Goal: Task Accomplishment & Management: Complete application form

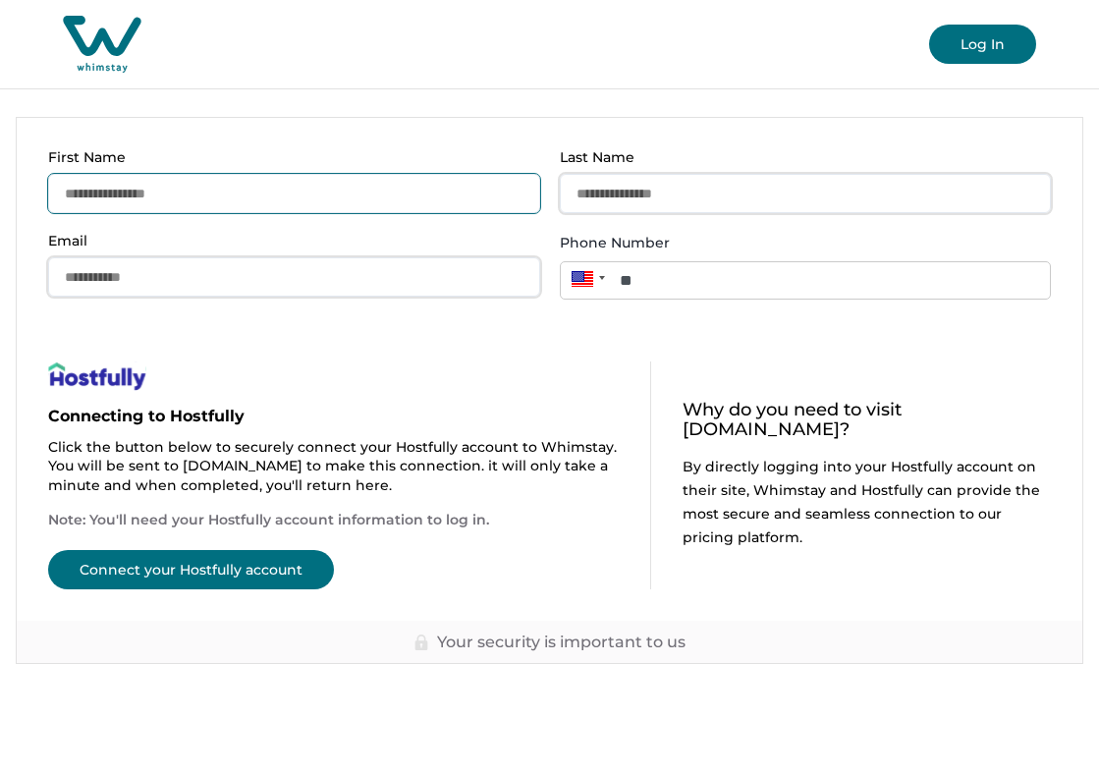
click at [437, 207] on input "First Name" at bounding box center [294, 193] width 492 height 39
type input "*****"
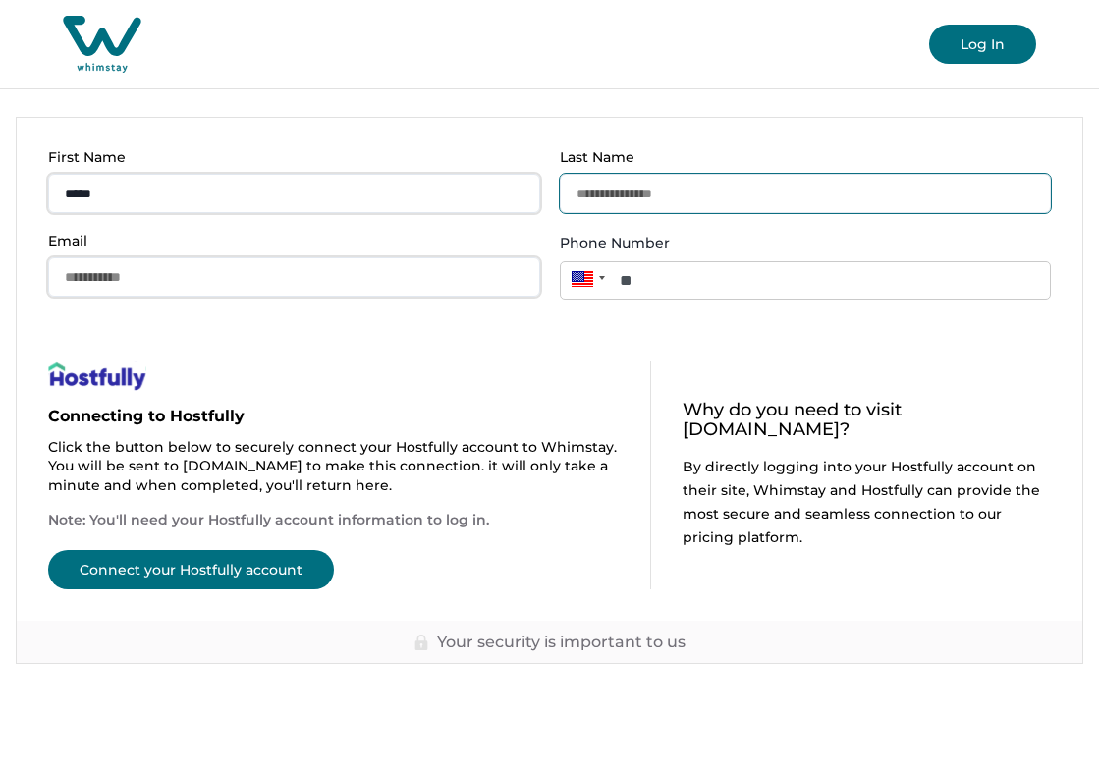
type input "******"
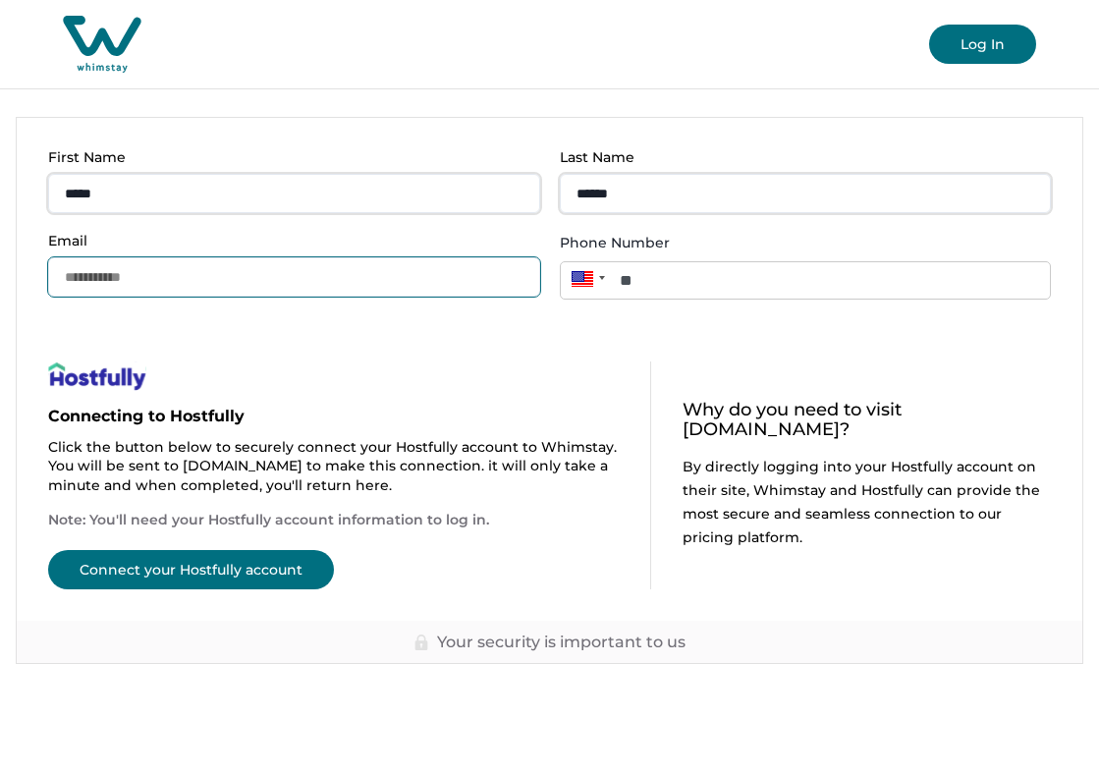
click at [288, 282] on input "Email" at bounding box center [294, 276] width 492 height 39
type input "**********"
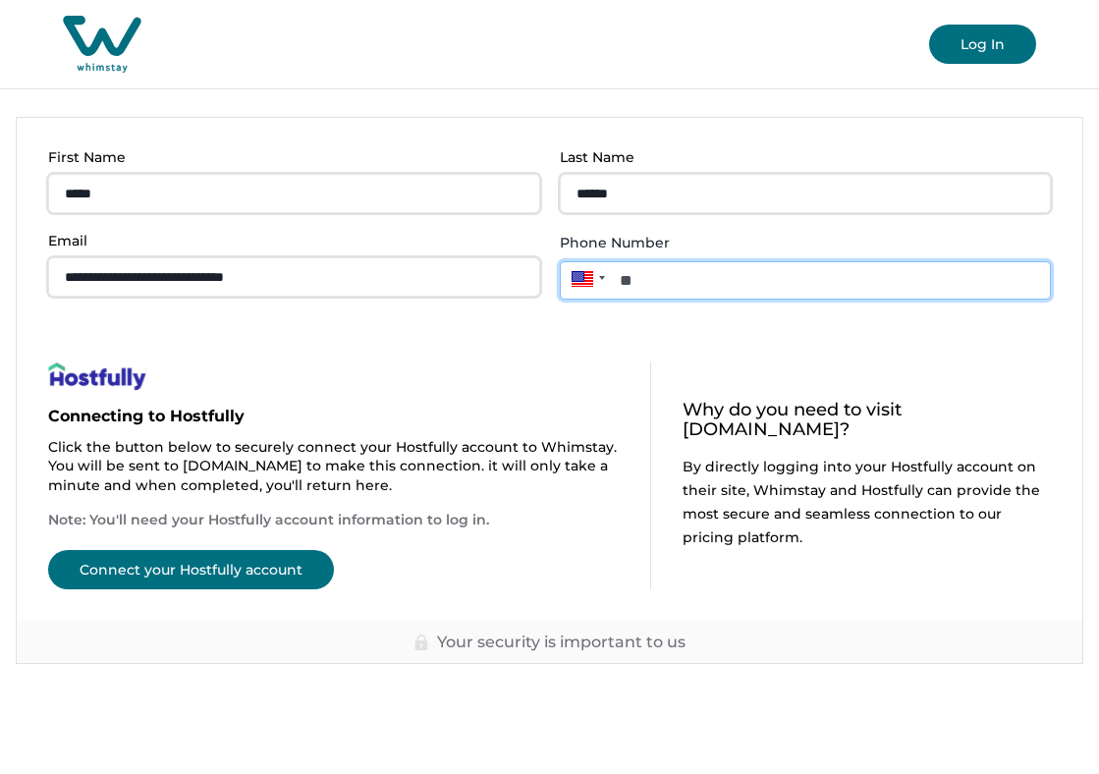
click at [684, 268] on input "**" at bounding box center [806, 280] width 492 height 38
type input "**********"
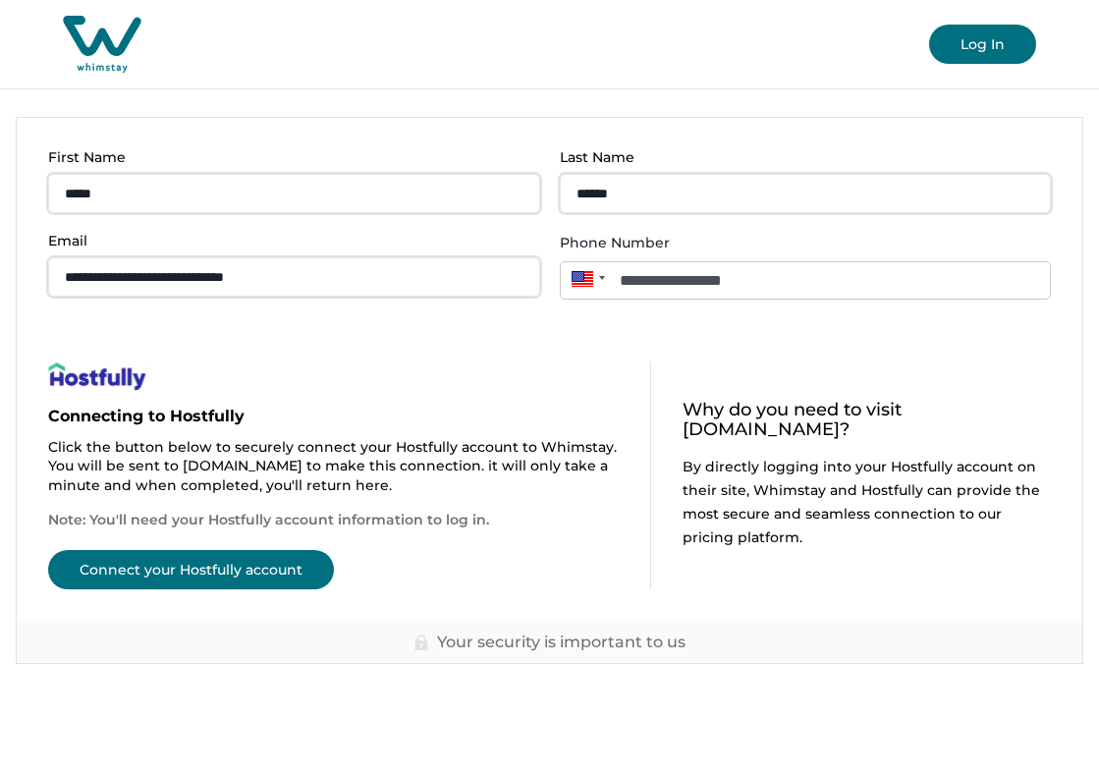
click at [272, 588] on button "Connect your Hostfully account" at bounding box center [191, 569] width 286 height 39
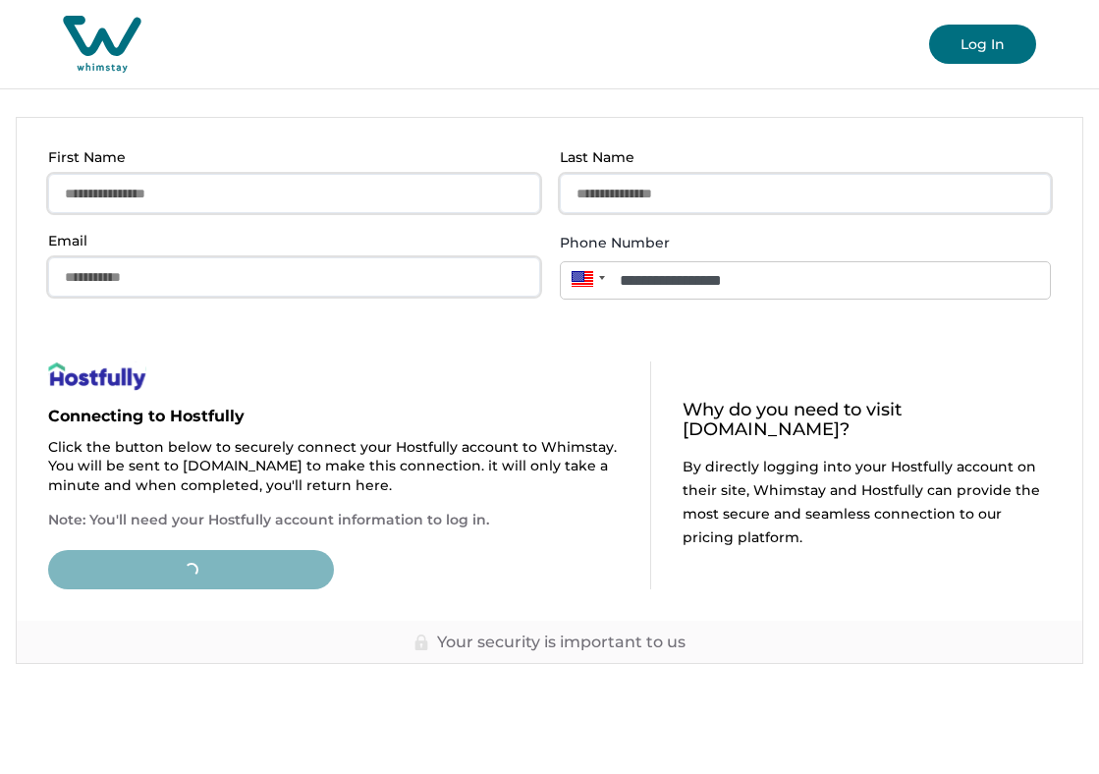
type input "**"
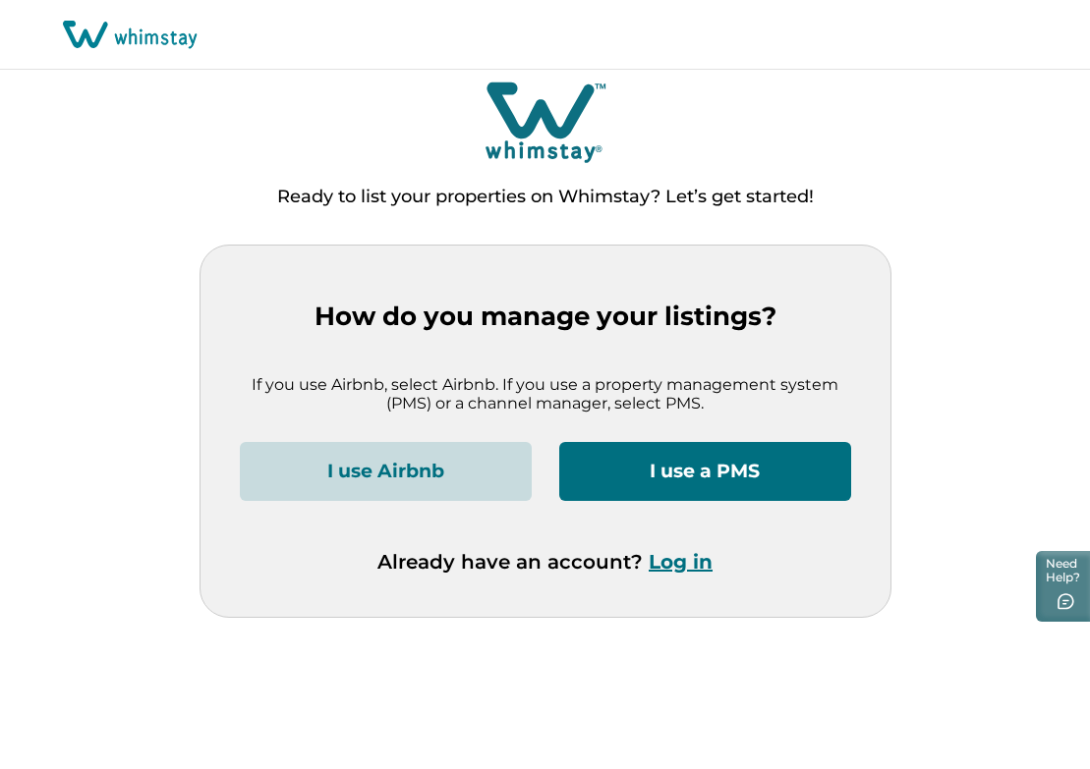
click at [651, 467] on button "I use a PMS" at bounding box center [705, 471] width 292 height 59
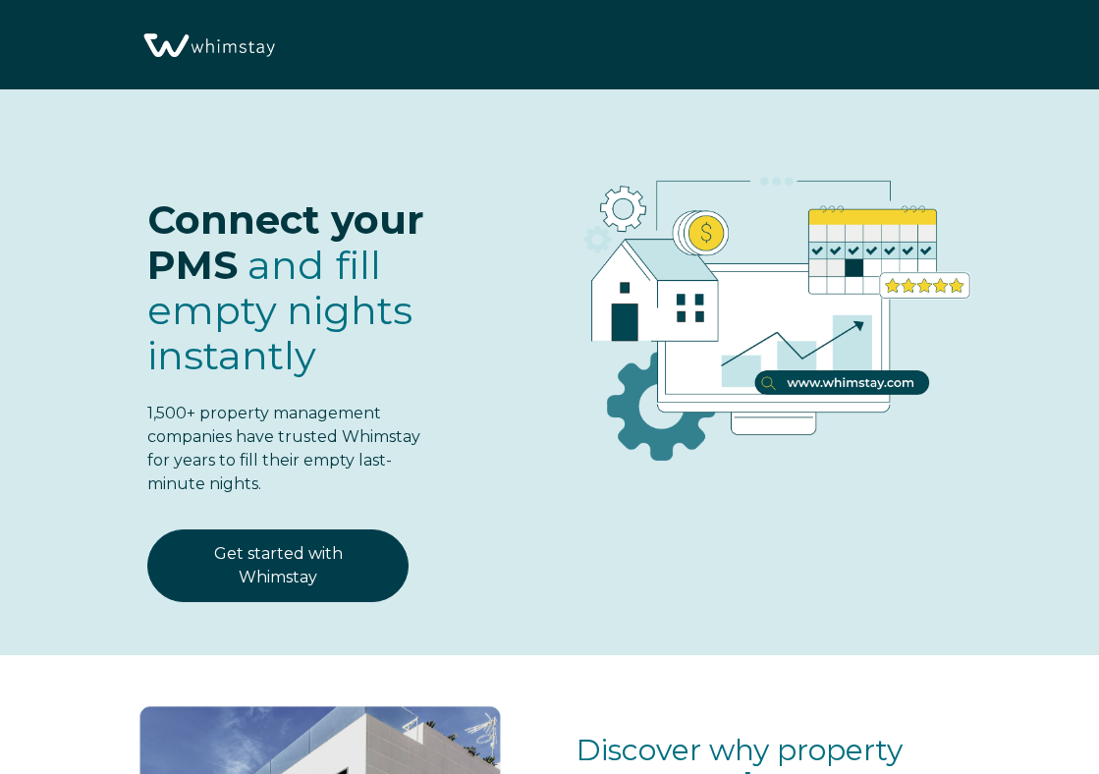
select select "US"
select select "Standard"
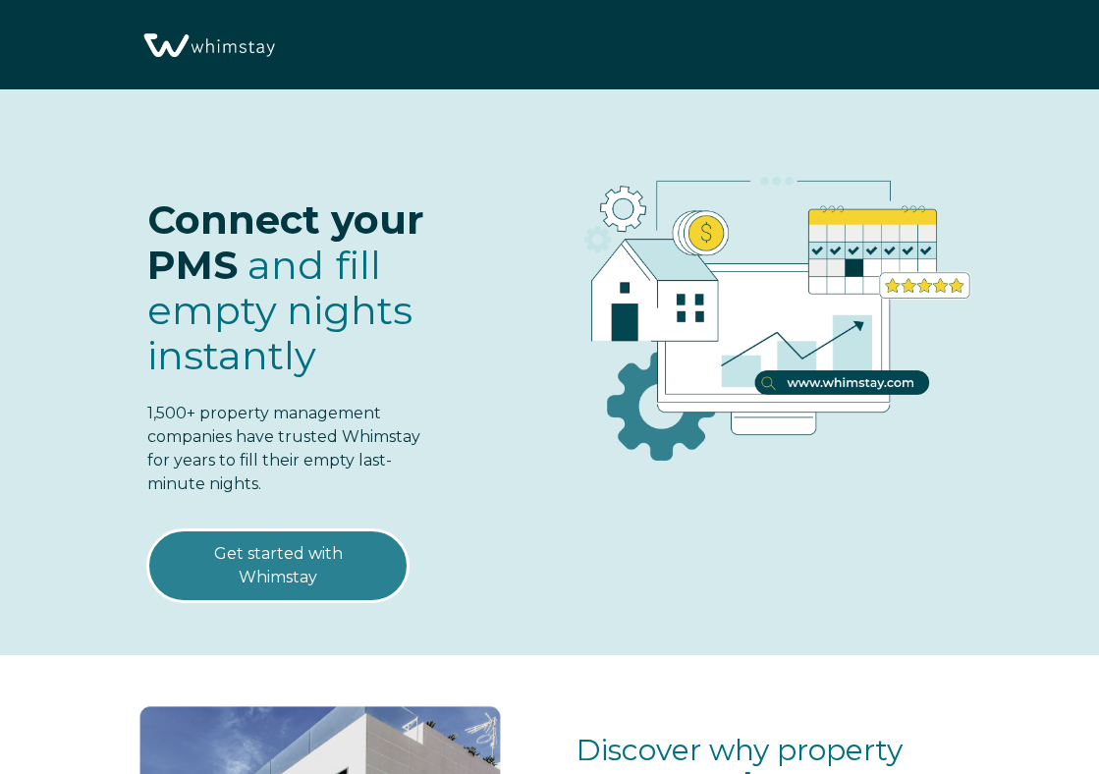
click at [328, 549] on link "Get started with Whimstay" at bounding box center [277, 566] width 261 height 73
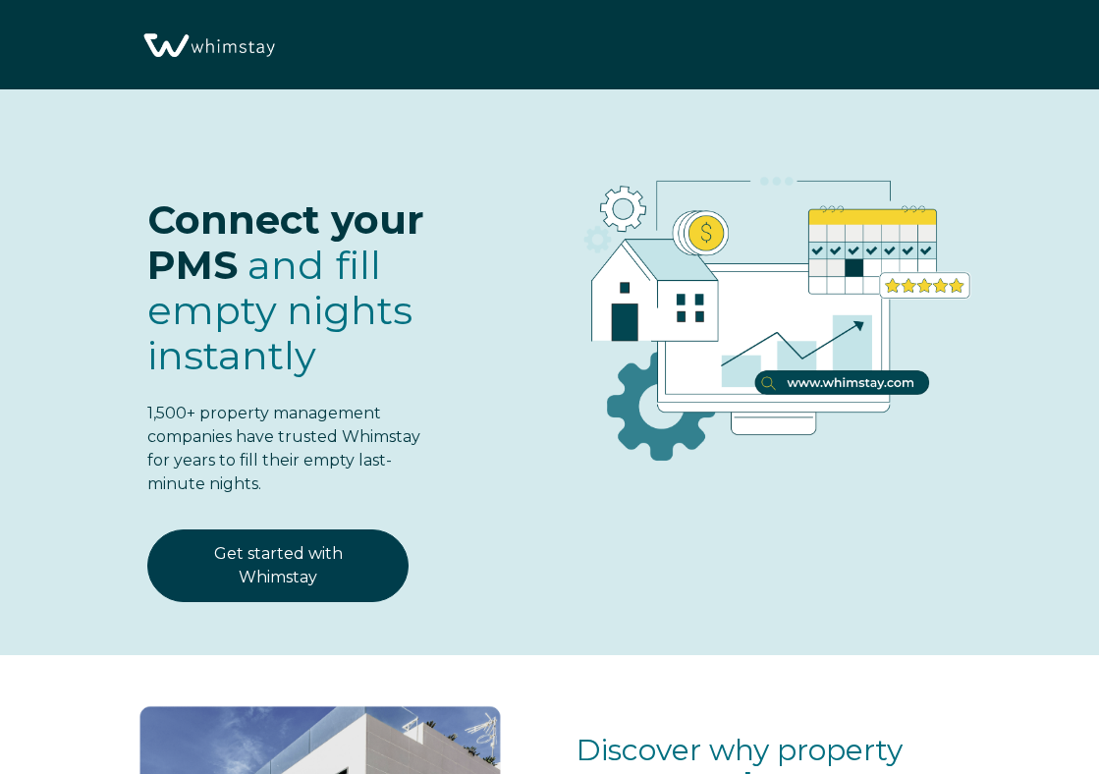
select select "US"
select select "Standard"
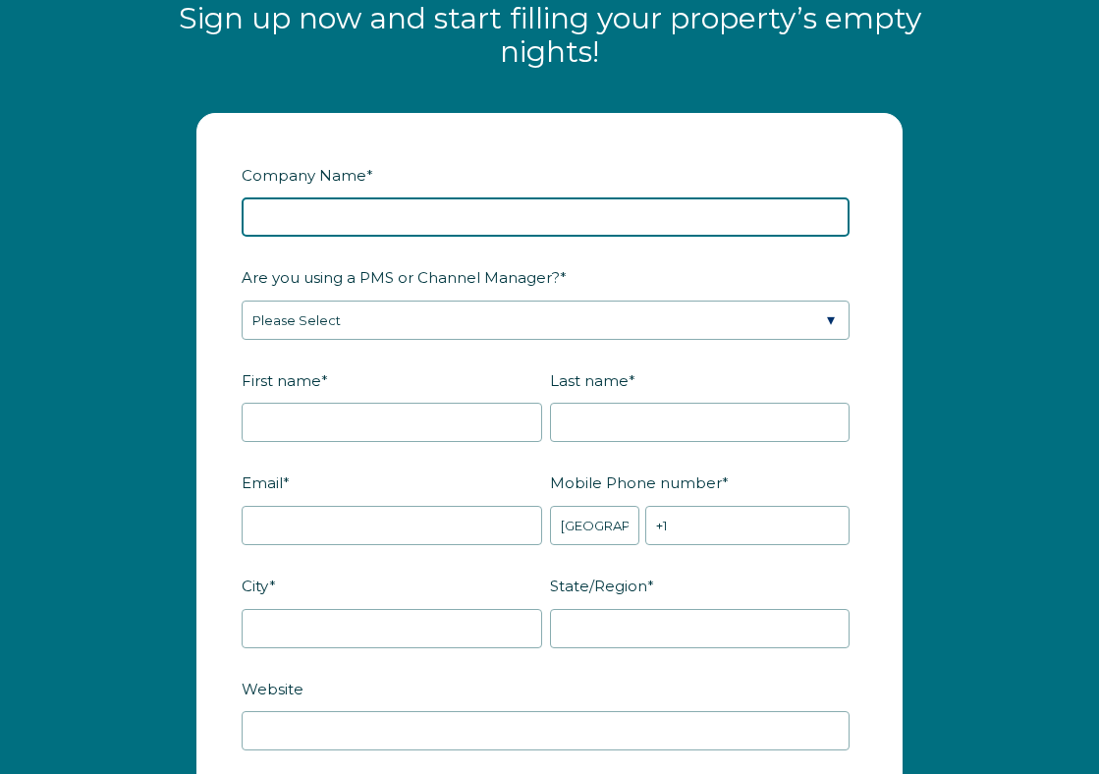
click at [407, 224] on input "Company Name *" at bounding box center [546, 216] width 608 height 39
type input "Grata Domum LLC"
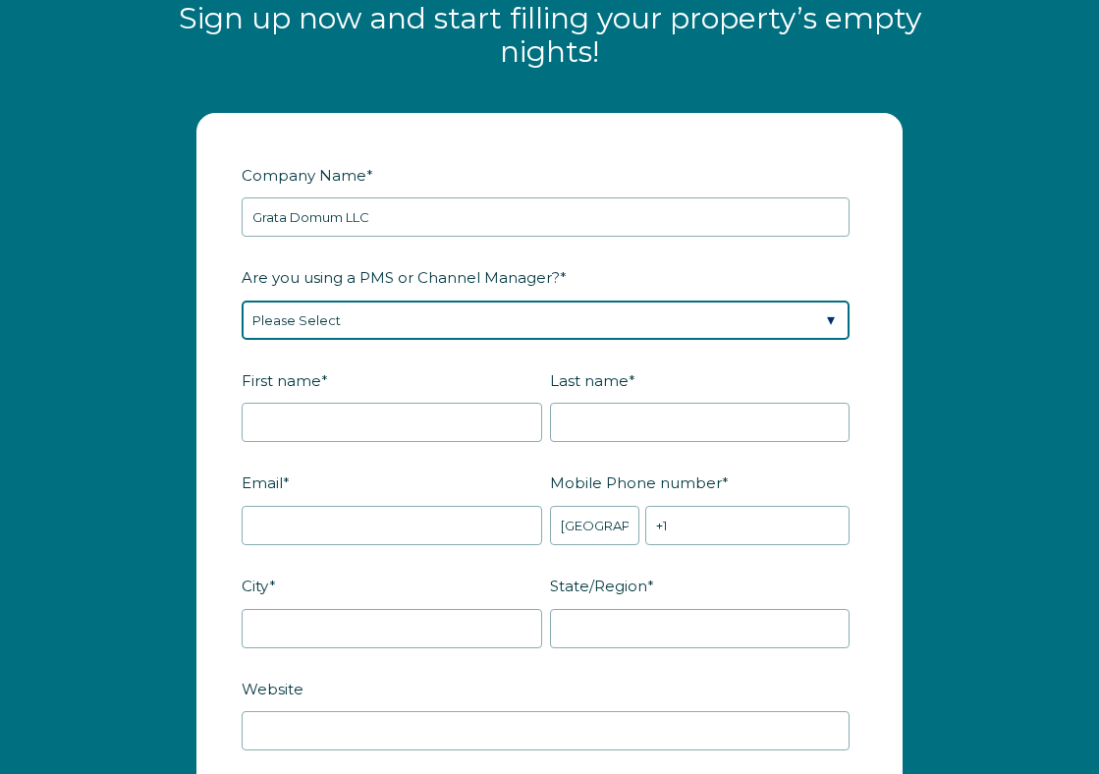
click at [389, 314] on select "Please Select Barefoot BookingPal Boost Brightside CiiRUS Escapia Guesty Hostaw…" at bounding box center [546, 320] width 608 height 39
select select "Hostfully"
click at [242, 301] on select "Please Select Barefoot BookingPal Boost Brightside CiiRUS Escapia Guesty Hostaw…" at bounding box center [546, 320] width 608 height 39
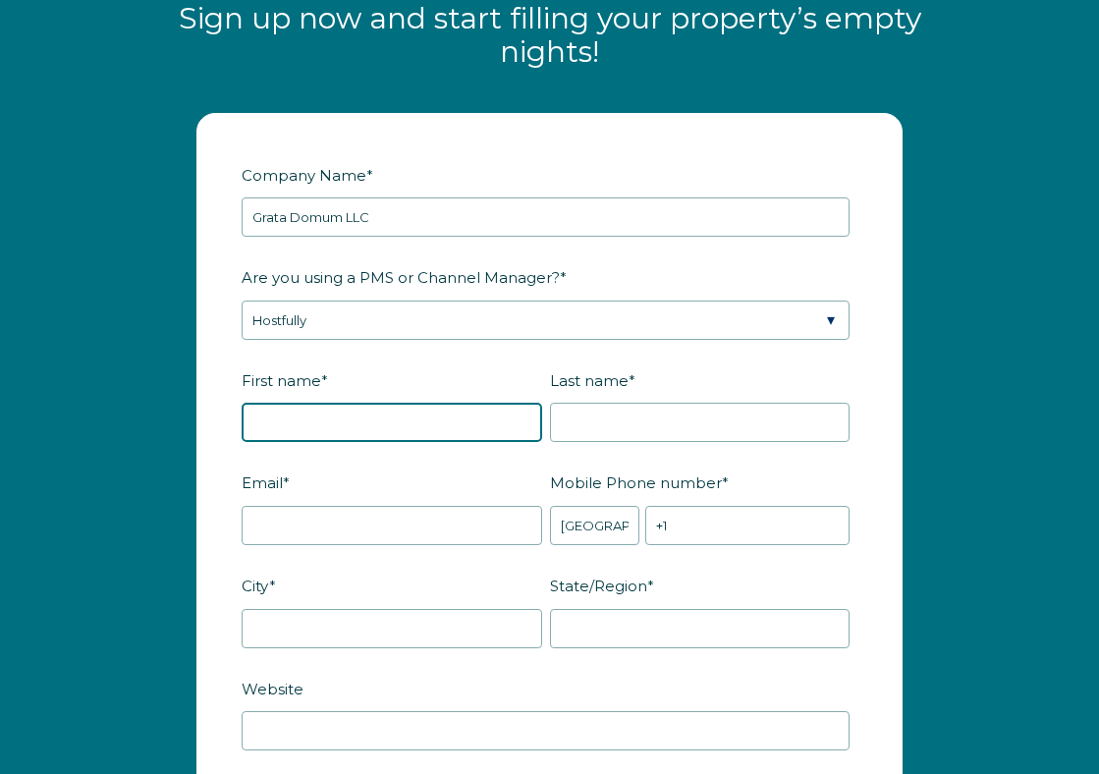
click at [358, 404] on input "First name *" at bounding box center [392, 422] width 301 height 39
type input "Diana"
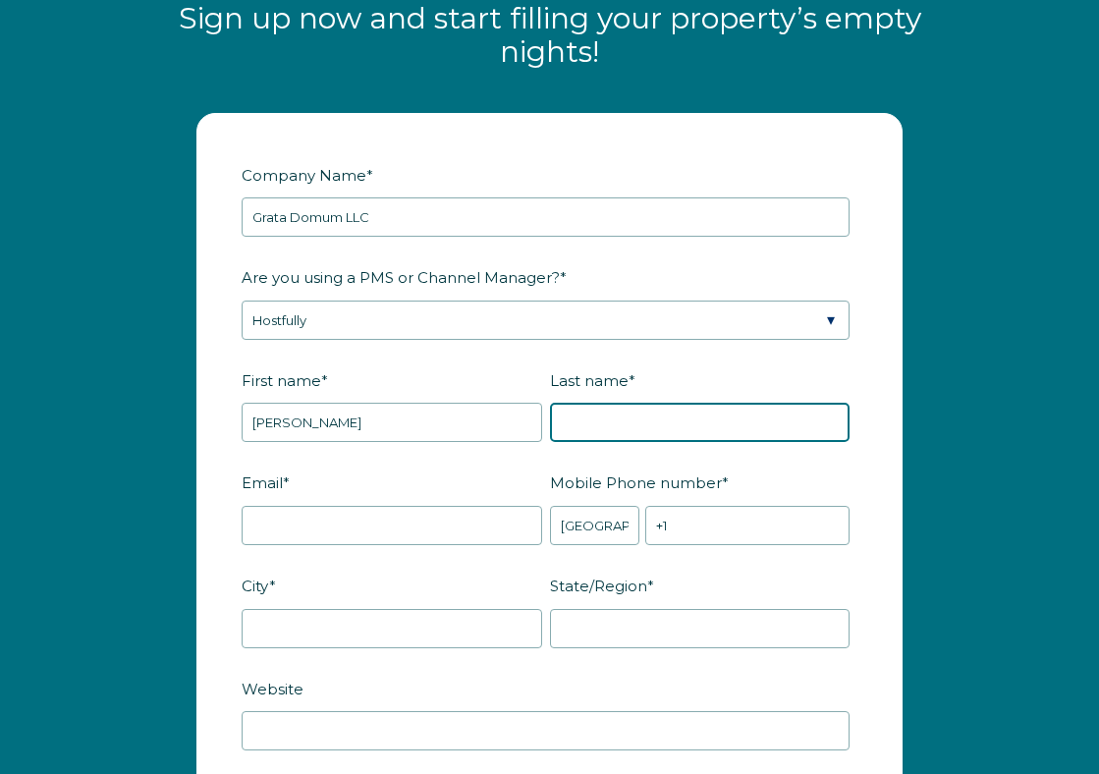
type input "Garcia"
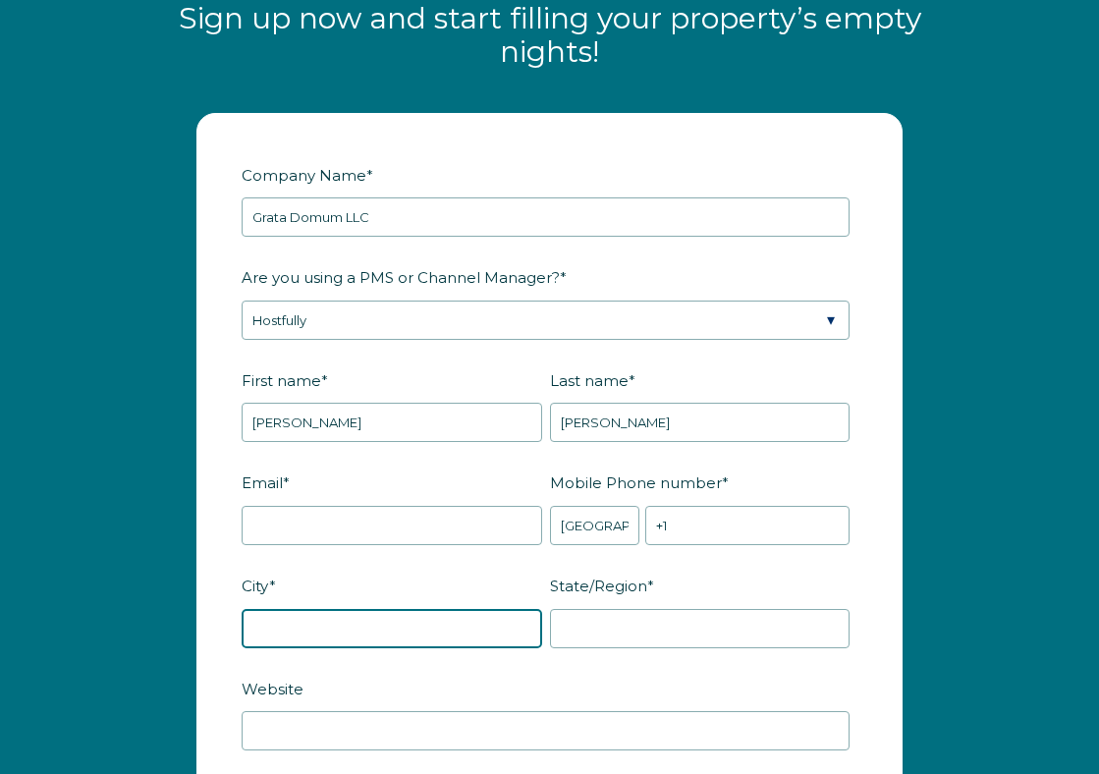
type input "Chicago"
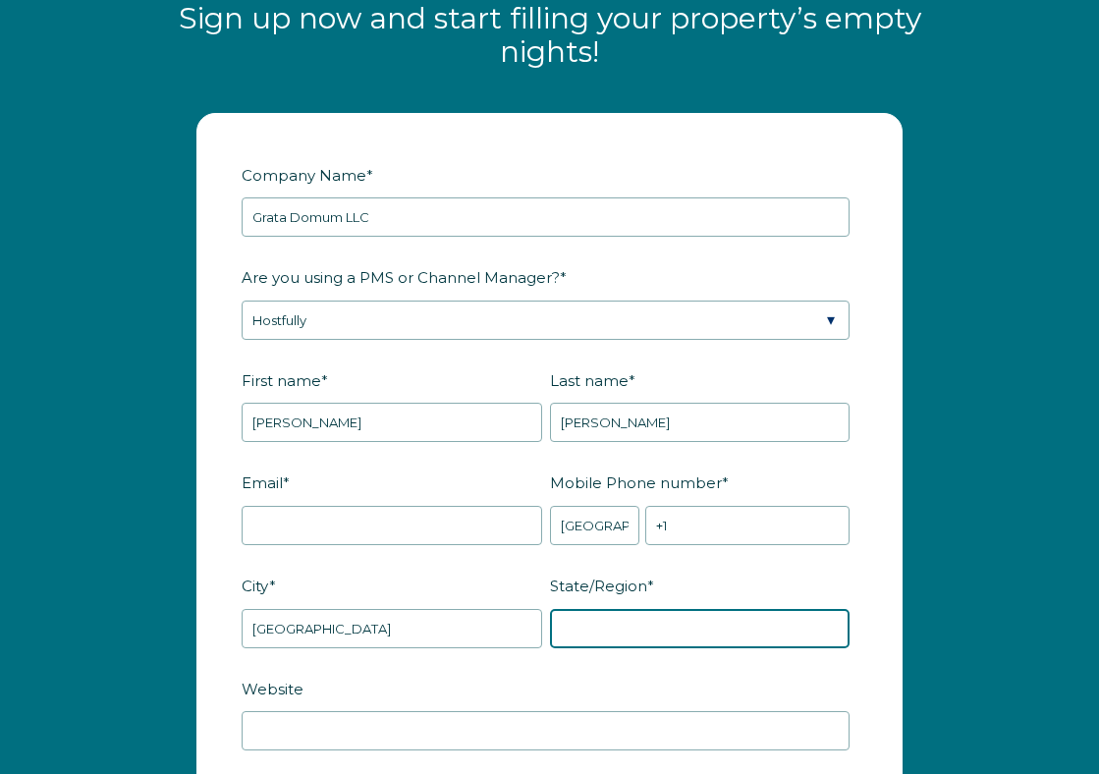
type input "IL"
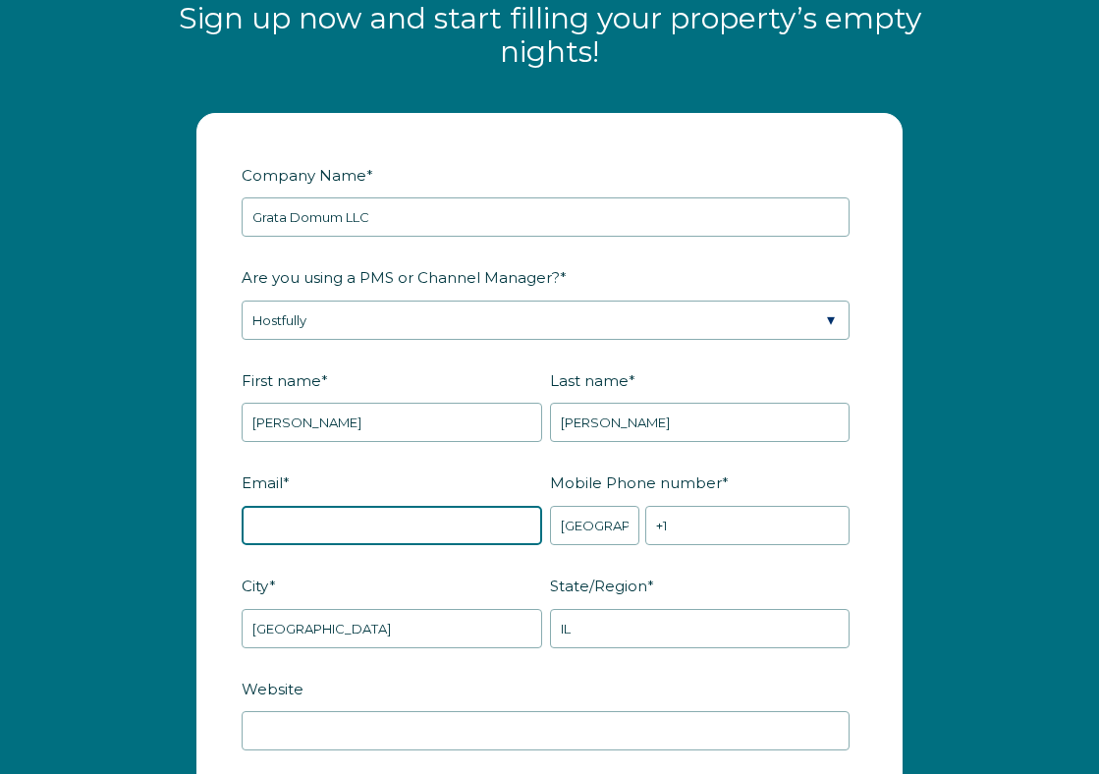
click at [358, 529] on input "Email *" at bounding box center [392, 525] width 301 height 39
type input "[EMAIL_ADDRESS][DOMAIN_NAME]"
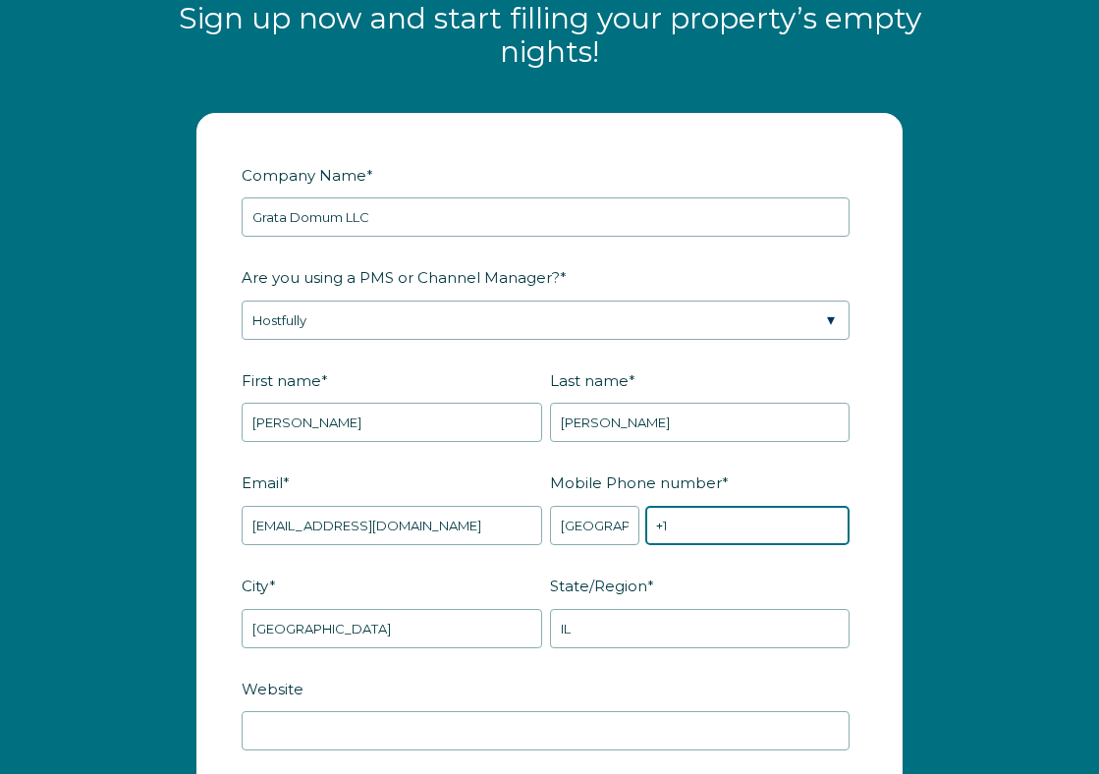
click at [735, 524] on input "+1" at bounding box center [747, 525] width 204 height 39
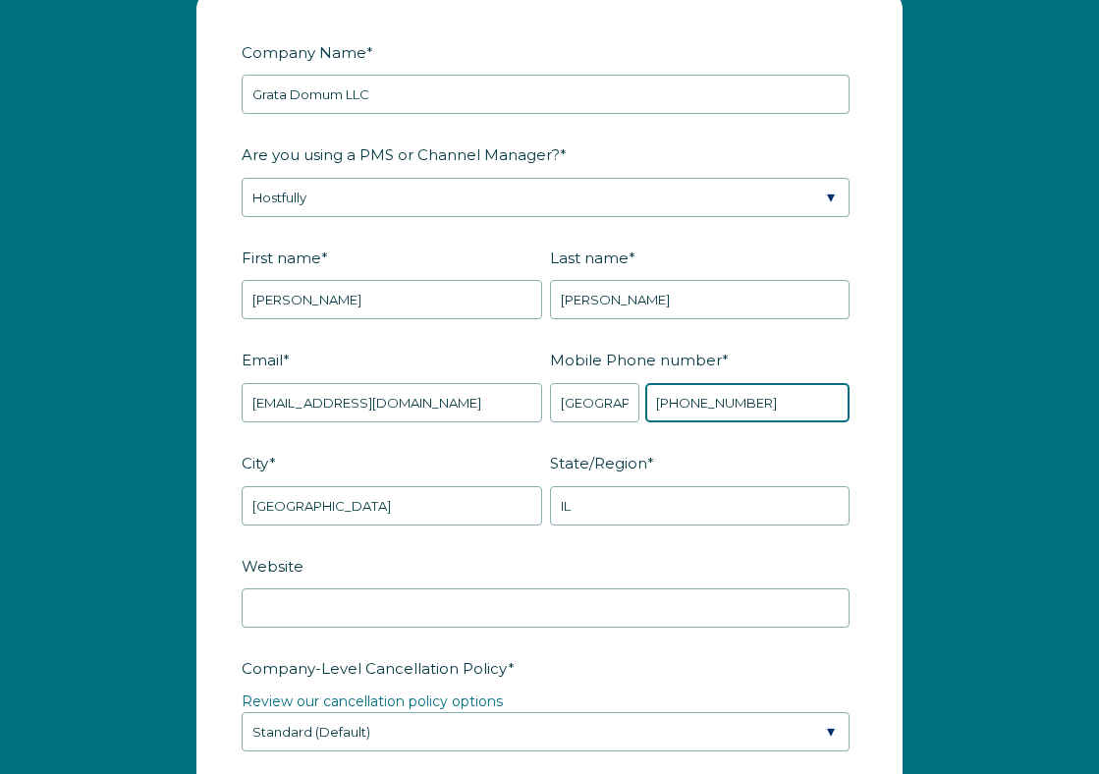
scroll to position [2440, 0]
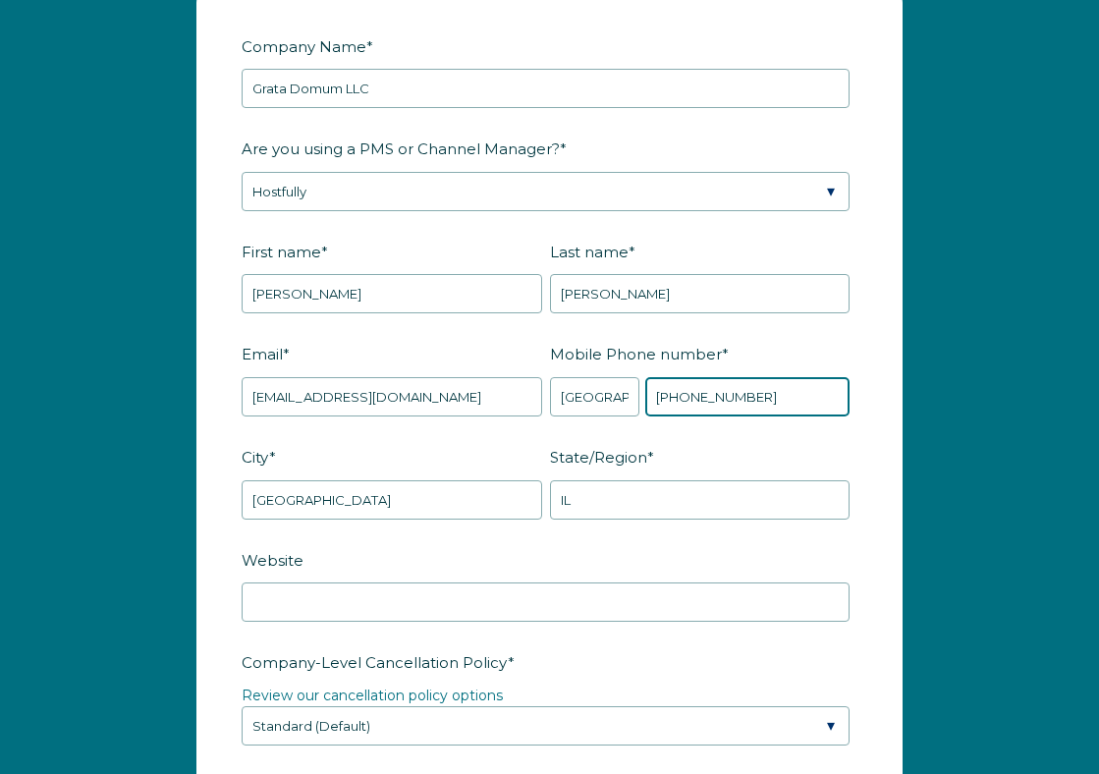
type input "[PHONE_NUMBER]"
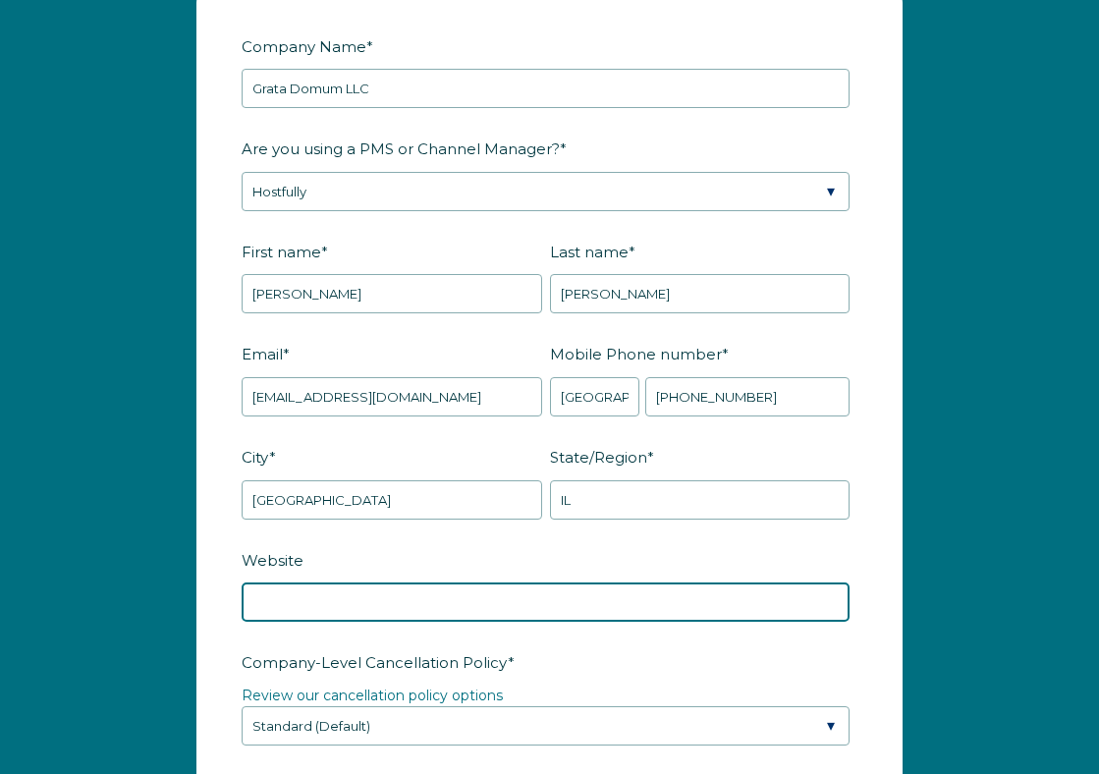
click at [657, 617] on input "Website" at bounding box center [546, 602] width 608 height 39
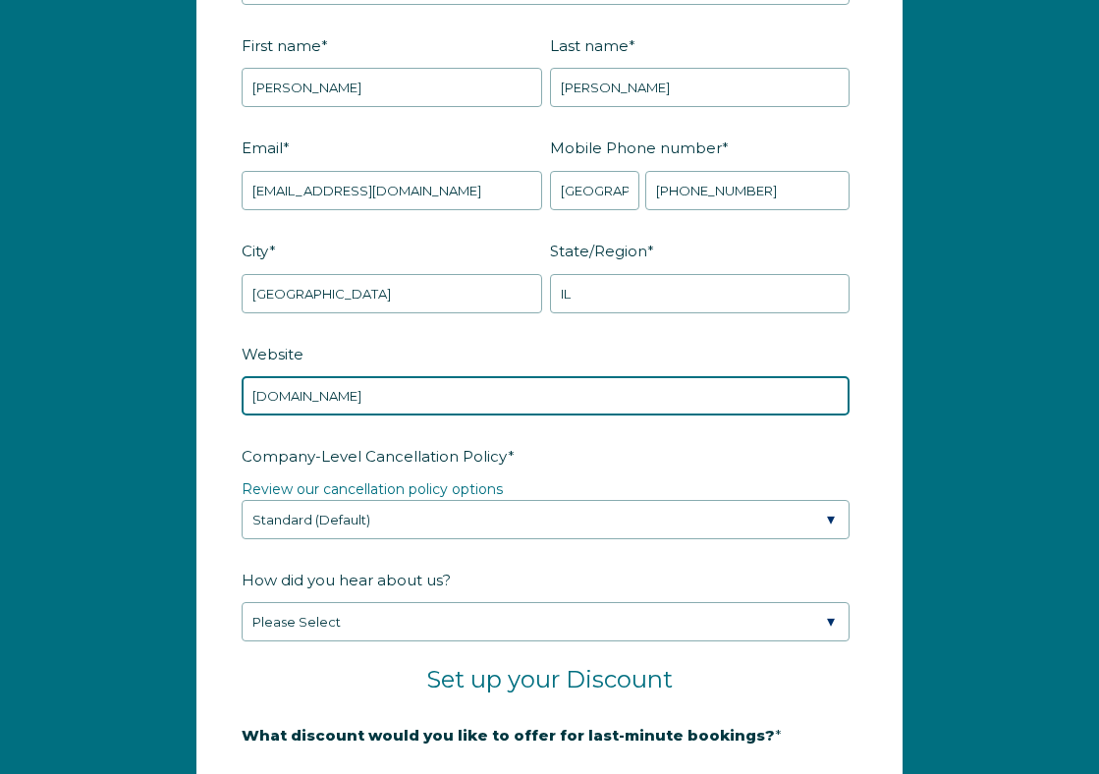
scroll to position [2651, 0]
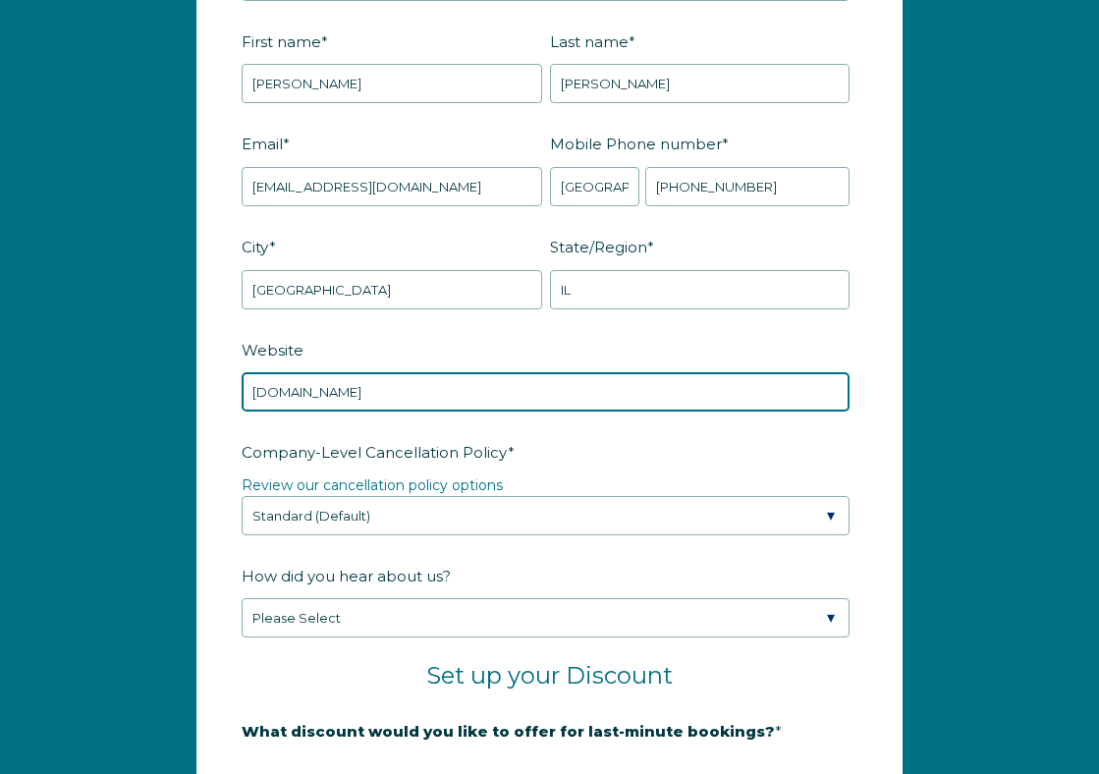
type input "thepalmeraiecollection.com"
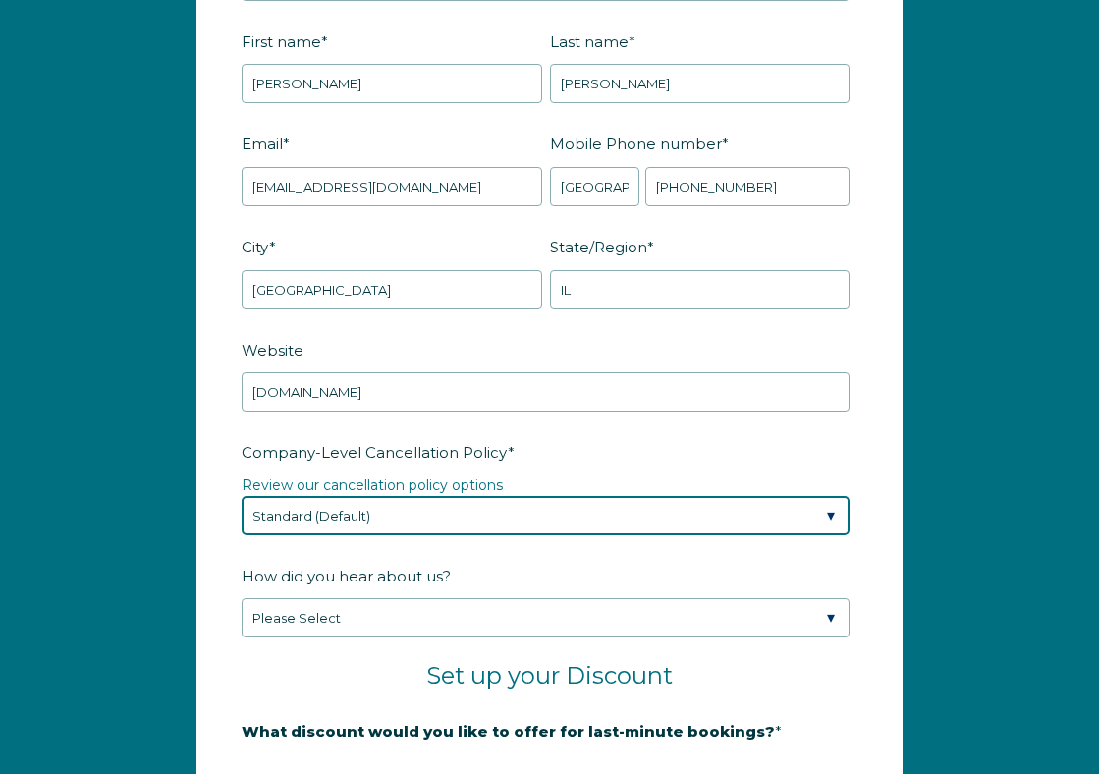
click at [581, 517] on select "Please Select Partial Standard (Default) Moderate Strict" at bounding box center [546, 515] width 608 height 39
click at [242, 496] on select "Please Select Partial Standard (Default) Moderate Strict" at bounding box center [546, 515] width 608 height 39
click at [577, 521] on select "Please Select Partial Standard (Default) Moderate Strict" at bounding box center [546, 515] width 608 height 39
select select "Standard"
click at [242, 496] on select "Please Select Partial Standard (Default) Moderate Strict" at bounding box center [546, 515] width 608 height 39
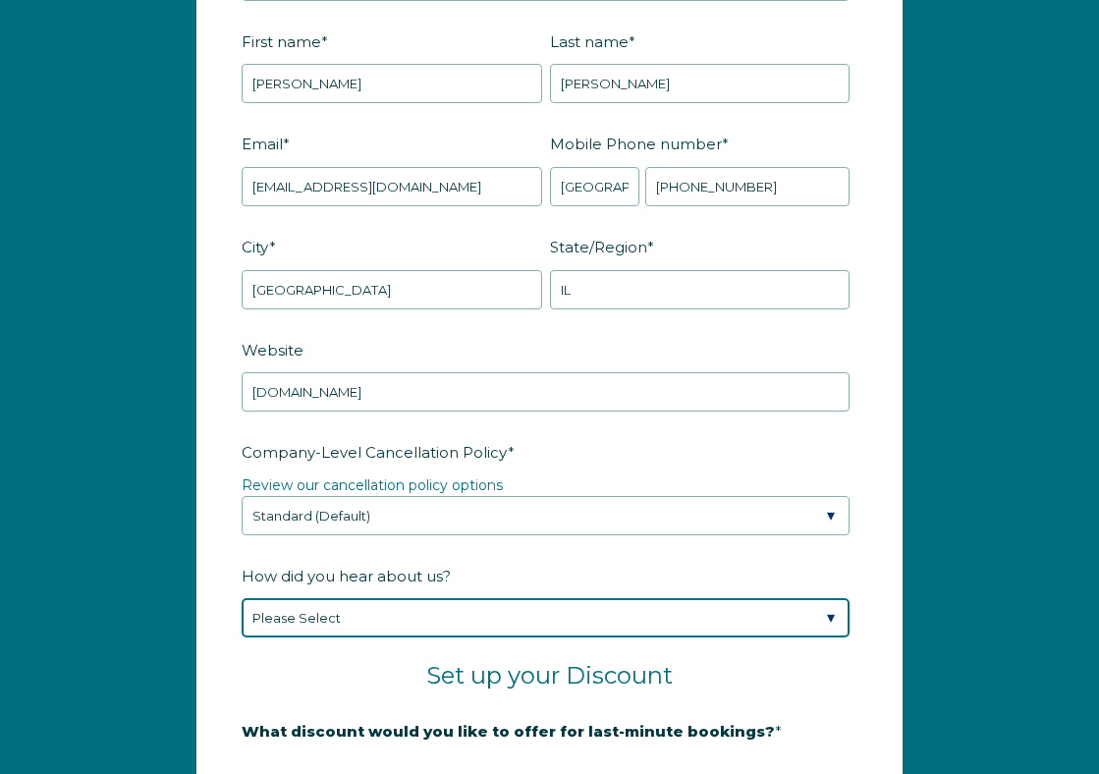
click at [541, 610] on select "Please Select Found Whimstay through a Google search Spoke to a Whimstay salesp…" at bounding box center [546, 617] width 608 height 39
click at [242, 598] on select "Please Select Found Whimstay through a Google search Spoke to a Whimstay salesp…" at bounding box center [546, 617] width 608 height 39
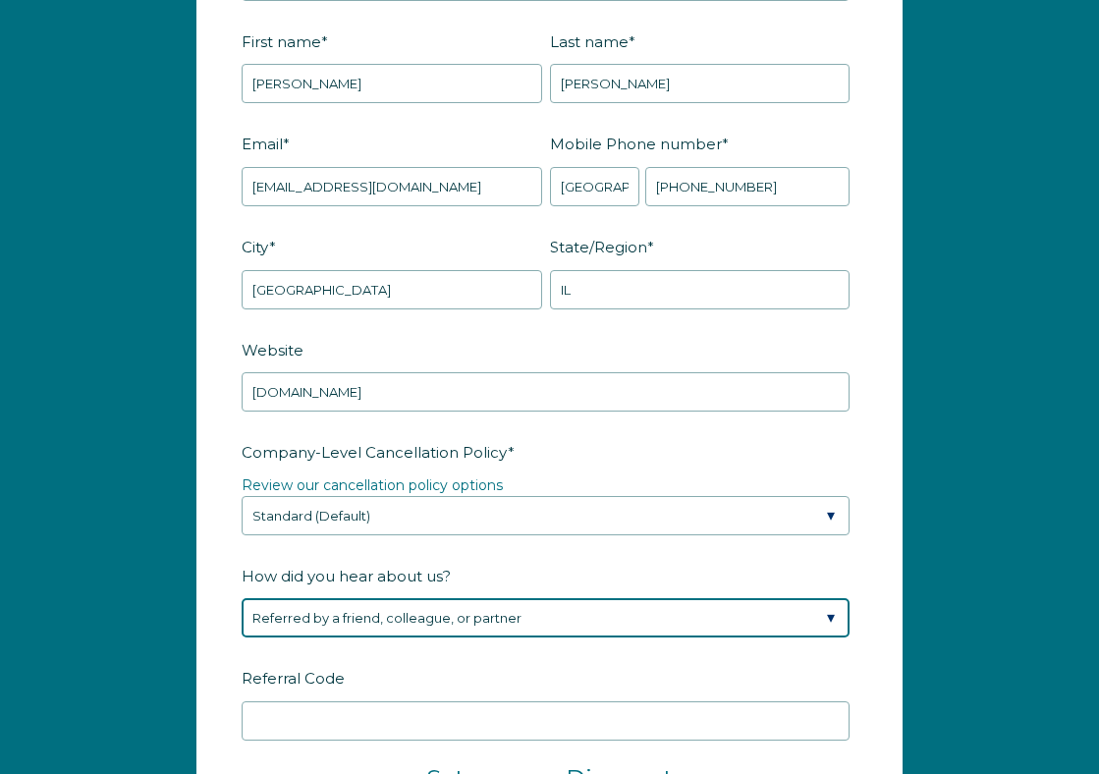
click at [524, 629] on select "Please Select Found Whimstay through a Google search Spoke to a Whimstay salesp…" at bounding box center [546, 617] width 608 height 39
select select "Other"
click at [242, 598] on select "Please Select Found Whimstay through a Google search Spoke to a Whimstay salesp…" at bounding box center [546, 617] width 608 height 39
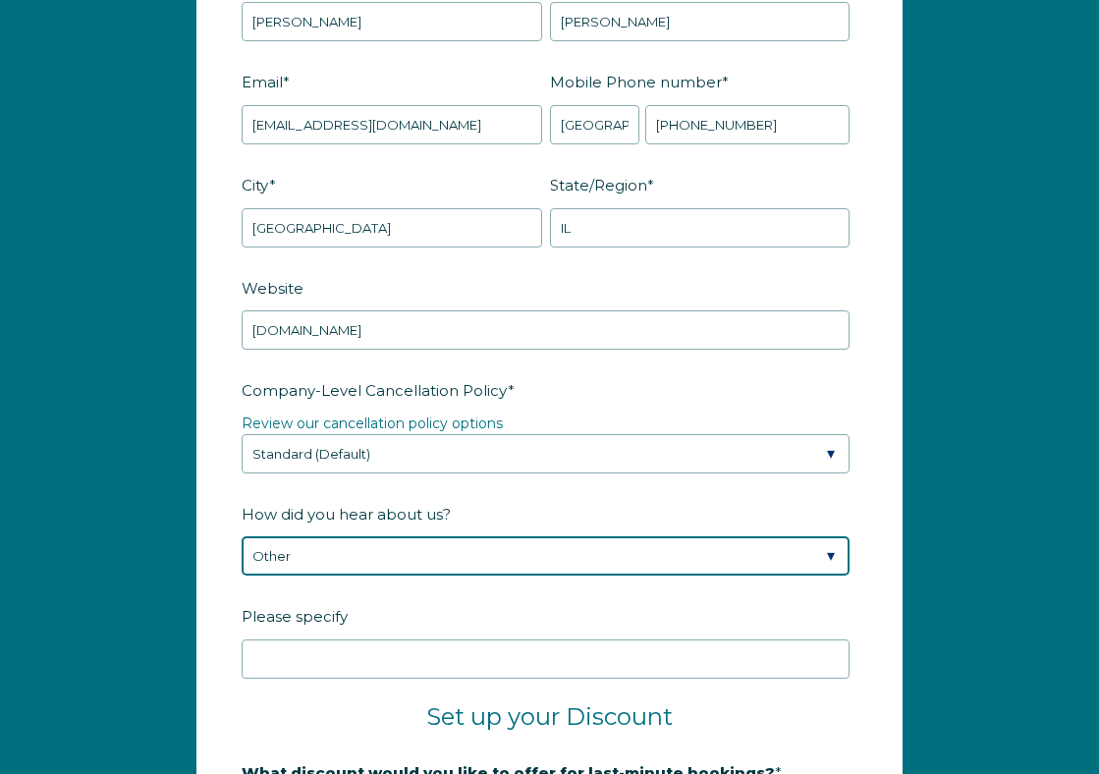
scroll to position [2720, 0]
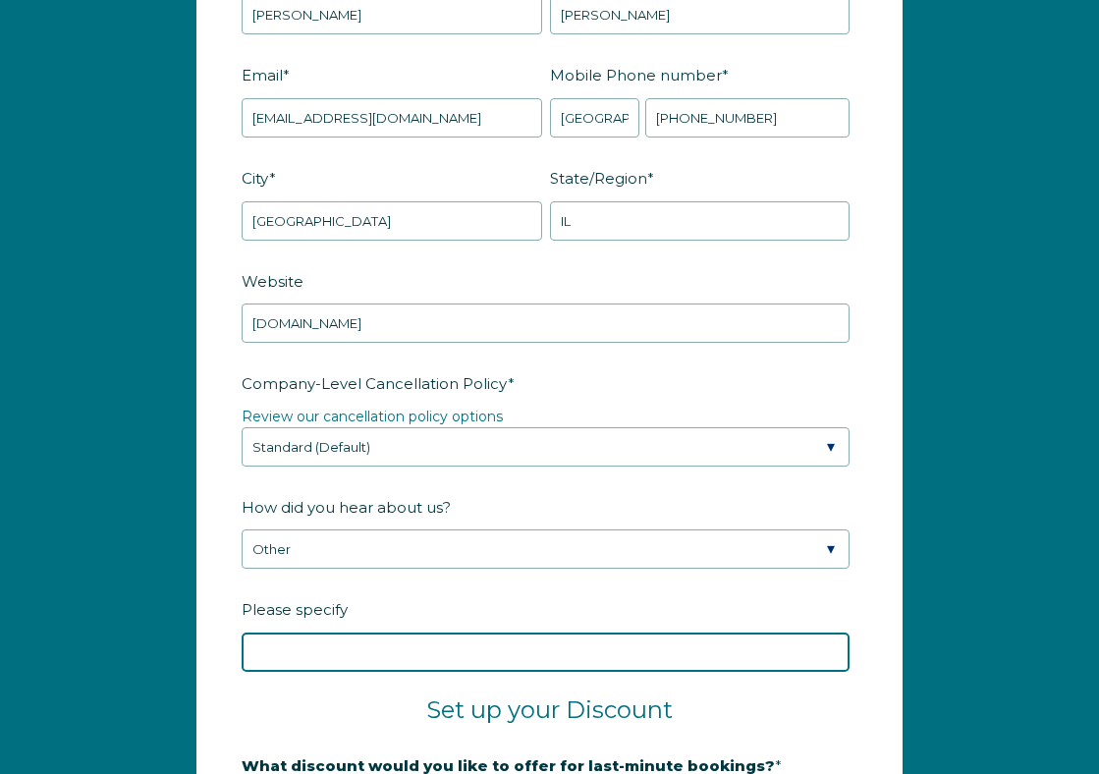
click at [494, 670] on input "Please specify" at bounding box center [546, 652] width 608 height 39
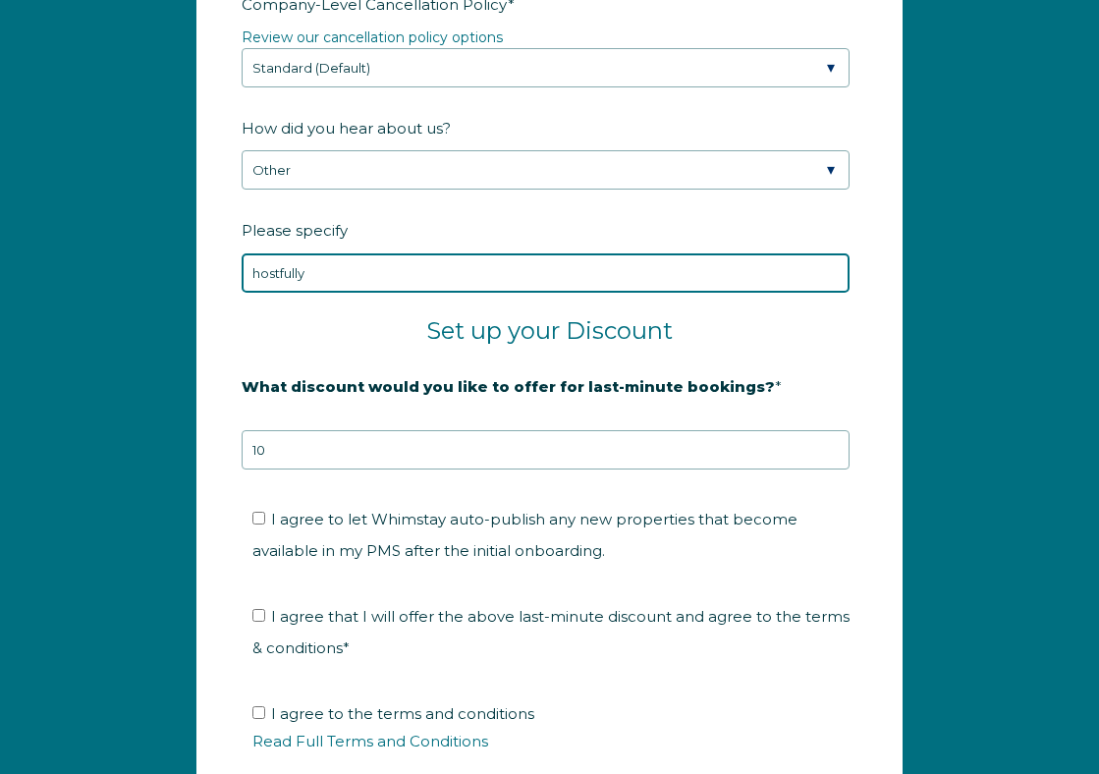
scroll to position [3137, 0]
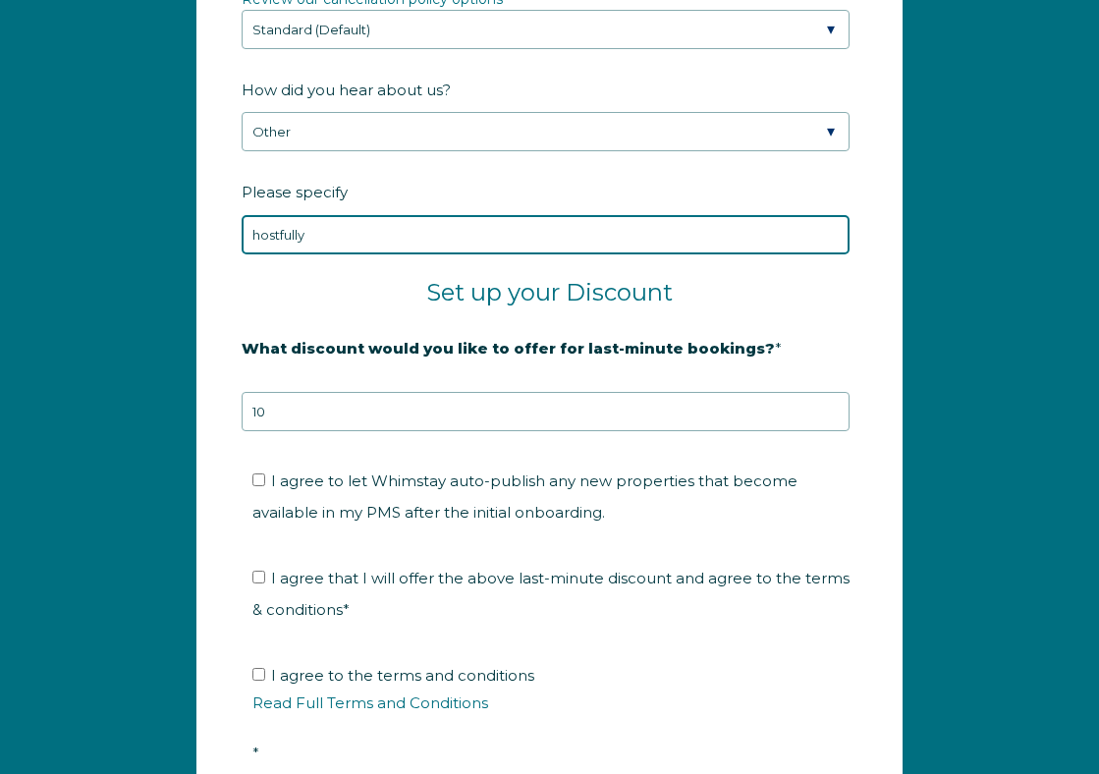
type input "hostfully"
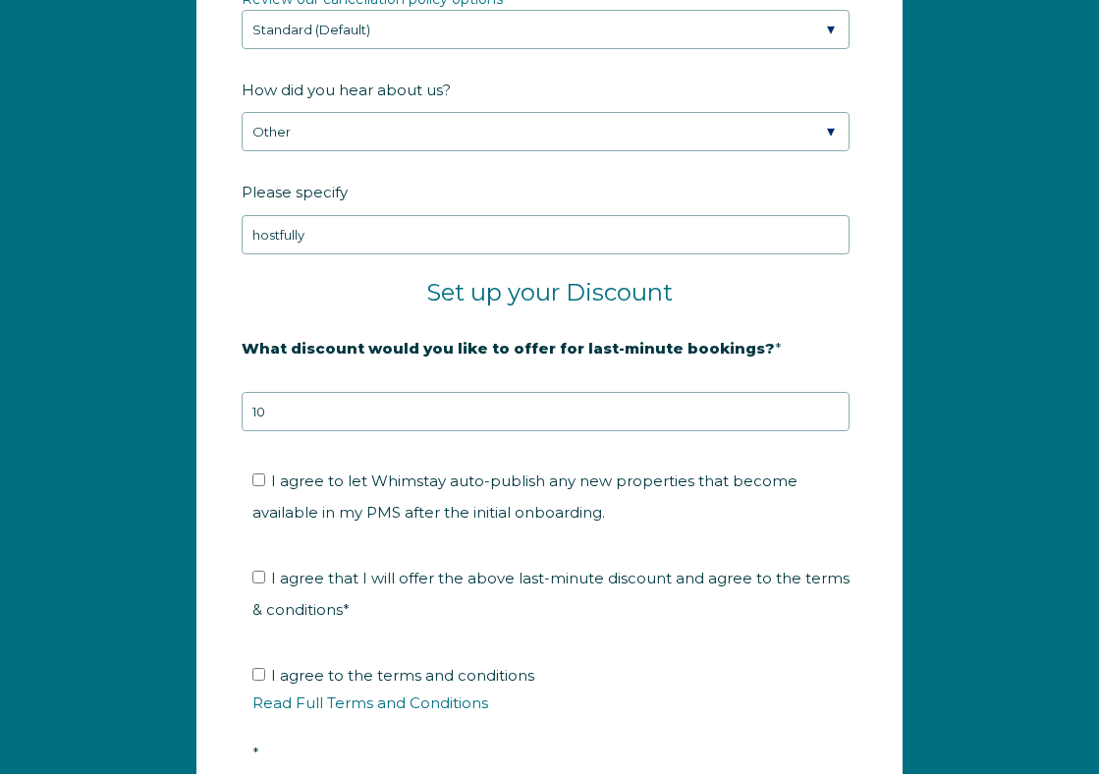
click at [275, 479] on span "I agree to let Whimstay auto-publish any new properties that become available i…" at bounding box center [524, 497] width 545 height 50
click at [265, 479] on input "I agree to let Whimstay auto-publish any new properties that become available i…" at bounding box center [258, 480] width 13 height 13
click at [259, 480] on input "I agree to let Whimstay auto-publish any new properties that become available i…" at bounding box center [258, 480] width 13 height 13
checkbox input "false"
click at [261, 577] on input "I agree that I will offer the above last-minute discount and agree to the terms…" at bounding box center [258, 577] width 13 height 13
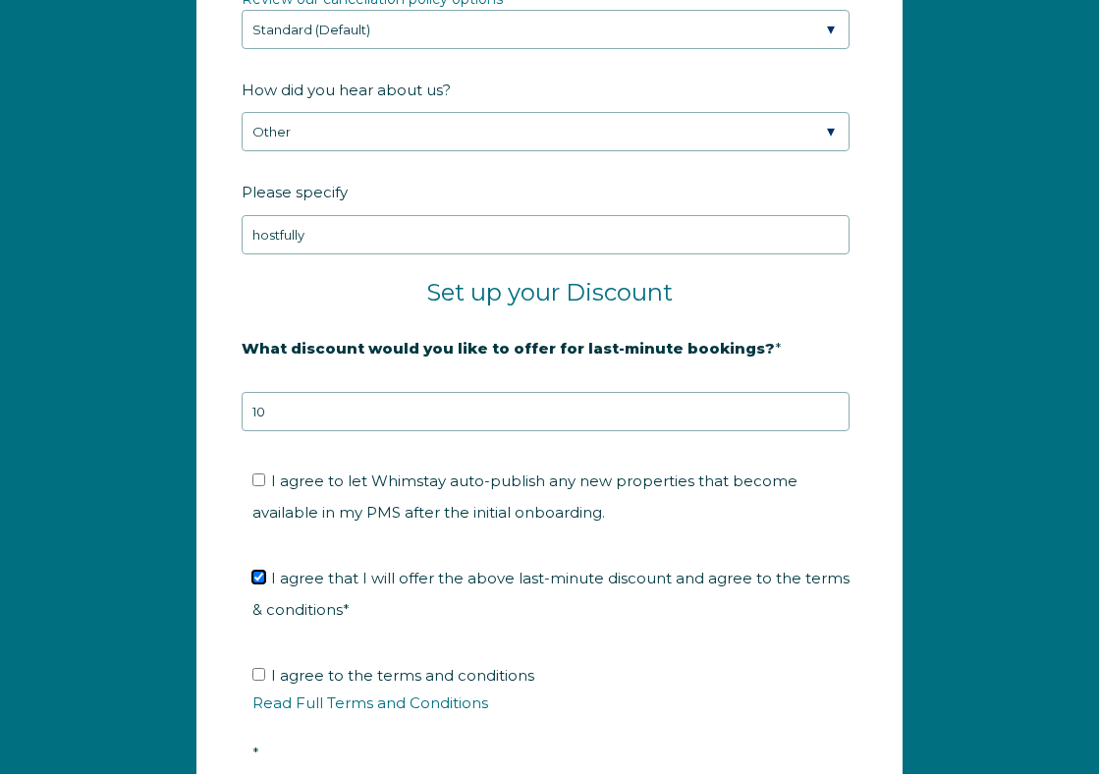
checkbox input "true"
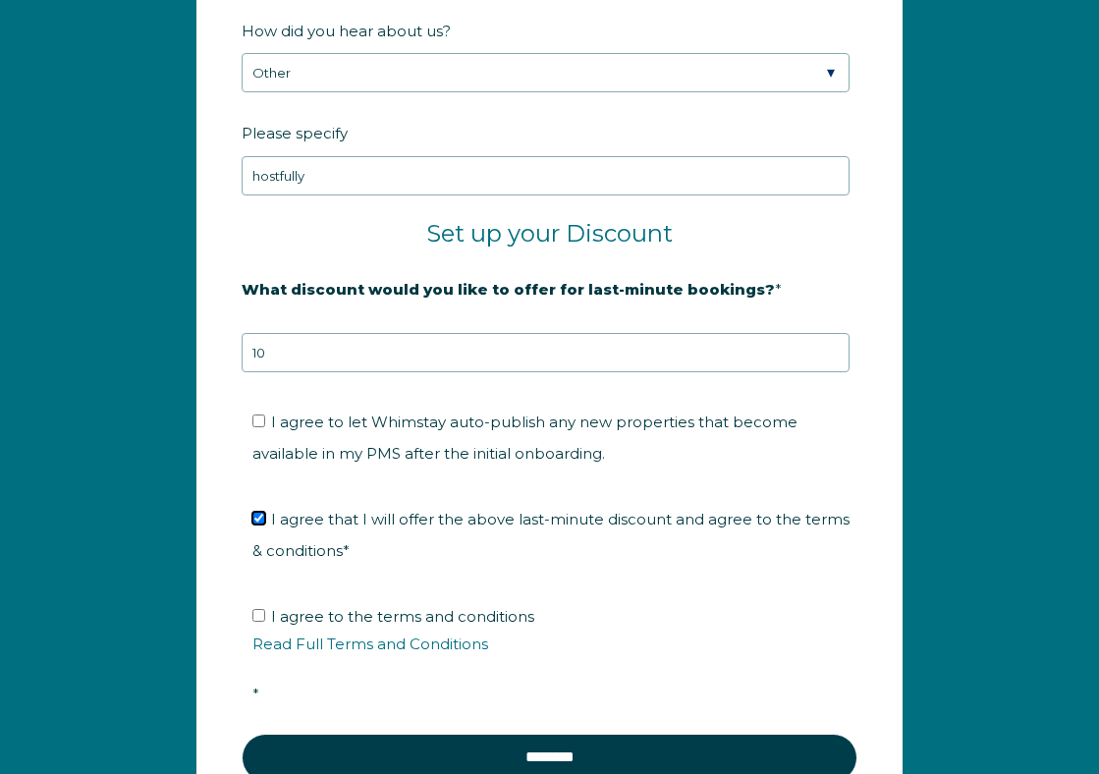
scroll to position [3200, 0]
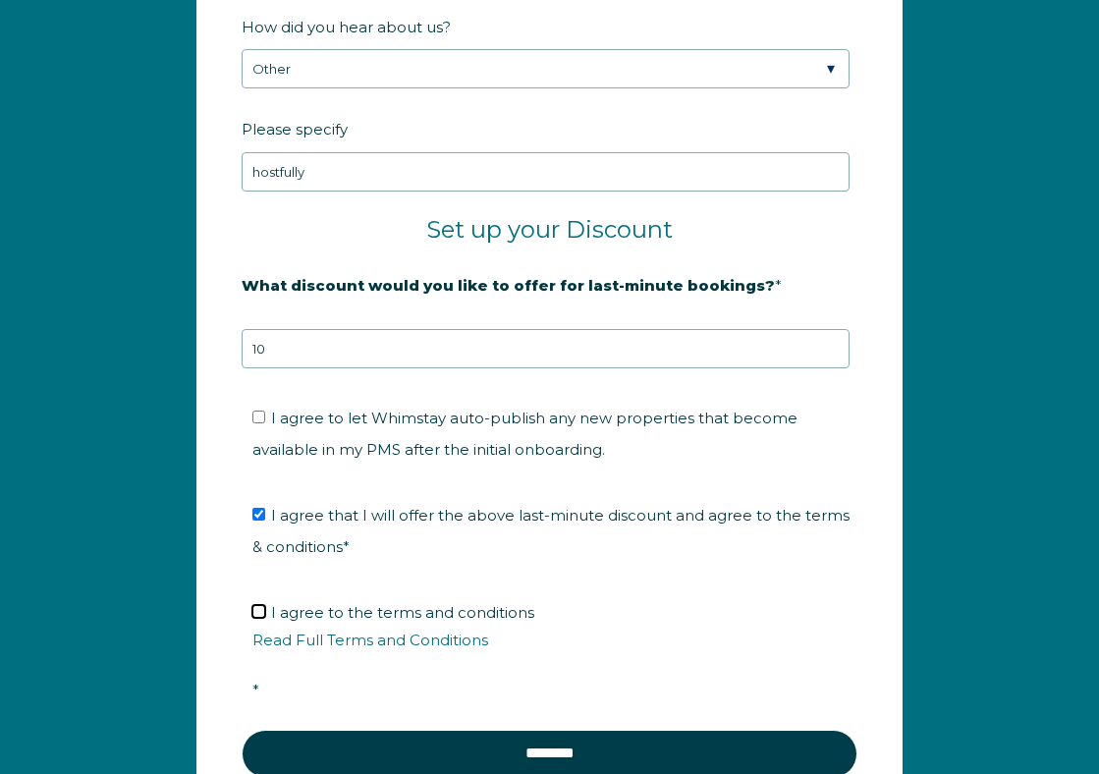
click at [264, 608] on input "I agree to the terms and conditions Read Full Terms and Conditions *" at bounding box center [258, 611] width 13 height 13
checkbox input "true"
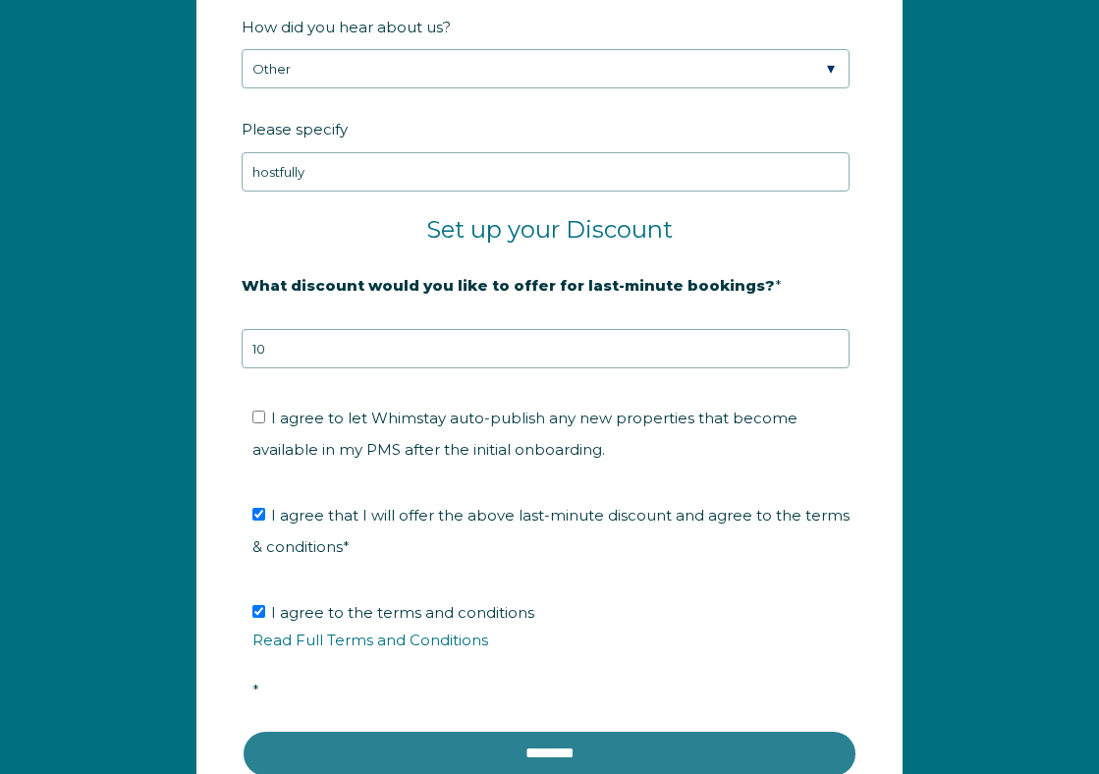
click at [327, 742] on input "********" at bounding box center [550, 753] width 616 height 47
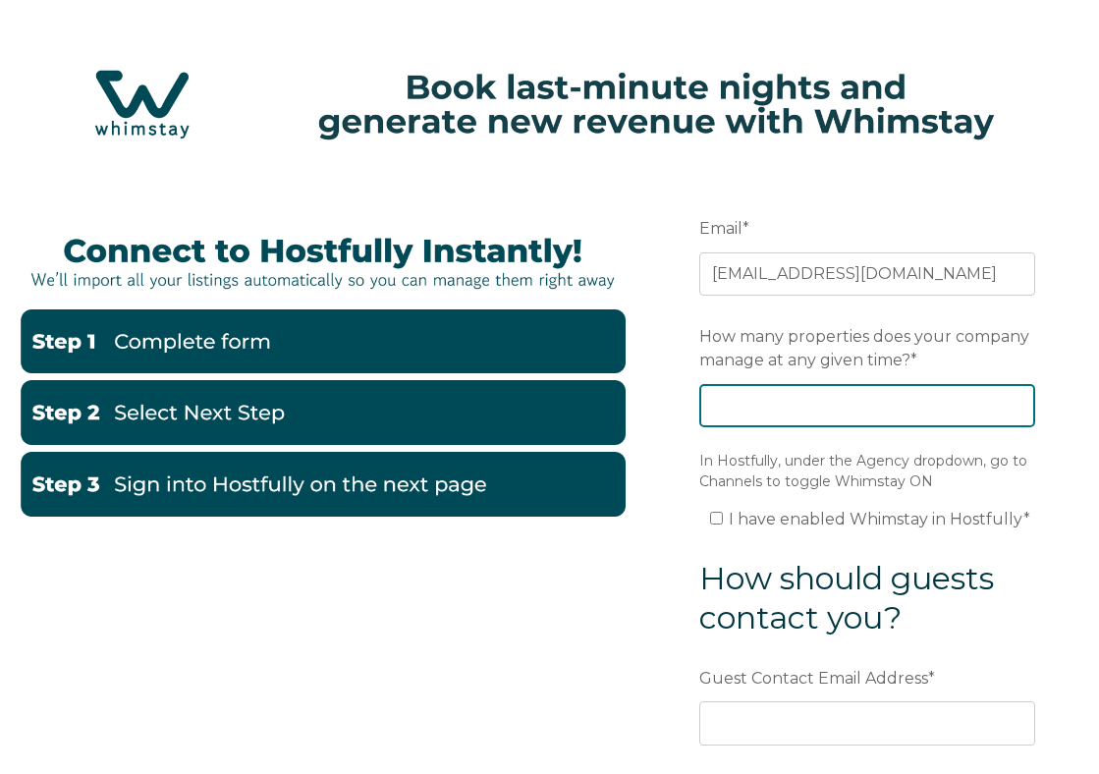
click at [773, 415] on input "How many properties does your company manage at any given time? *" at bounding box center [868, 405] width 336 height 43
type input "4"
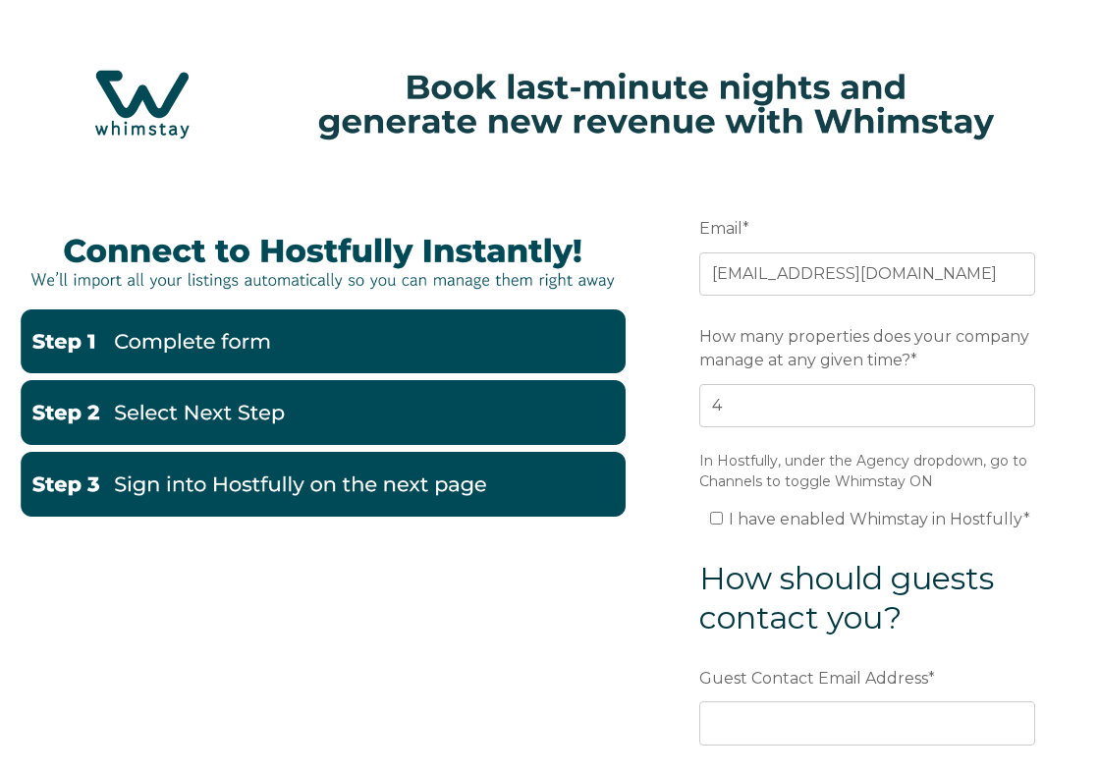
click at [663, 552] on form "Email * grata.domumllcompany@gmail.com Preferred language SDR How many properti…" at bounding box center [867, 585] width 424 height 837
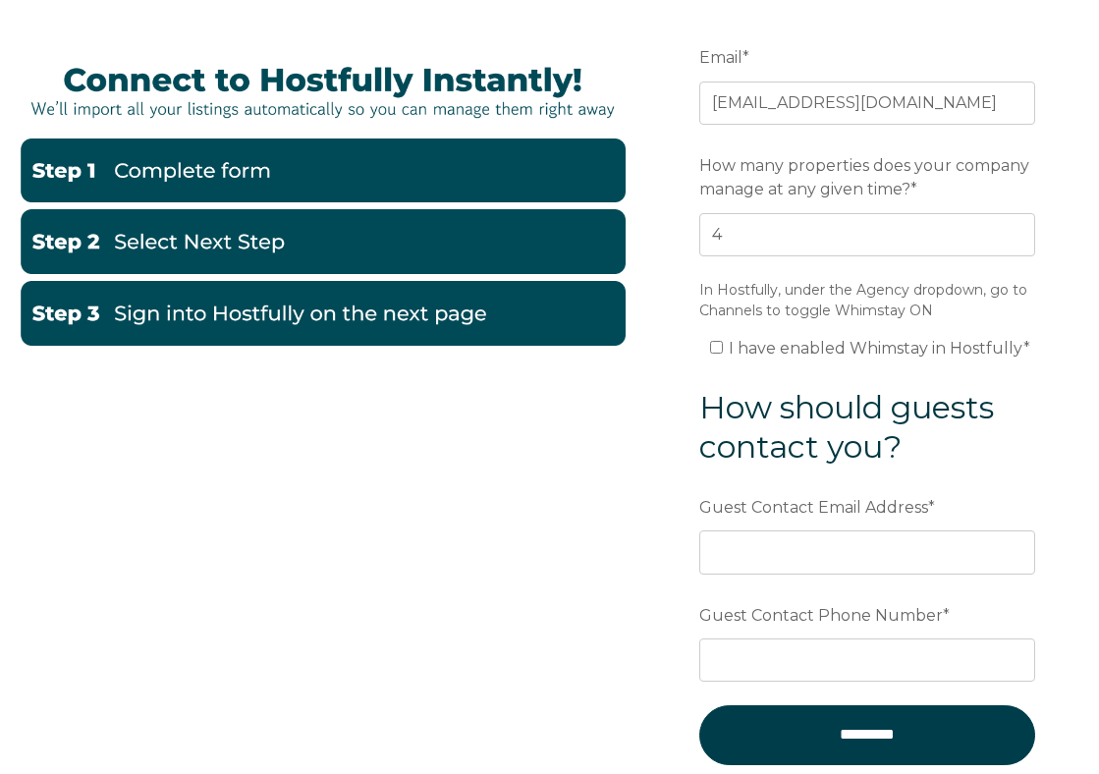
scroll to position [184, 0]
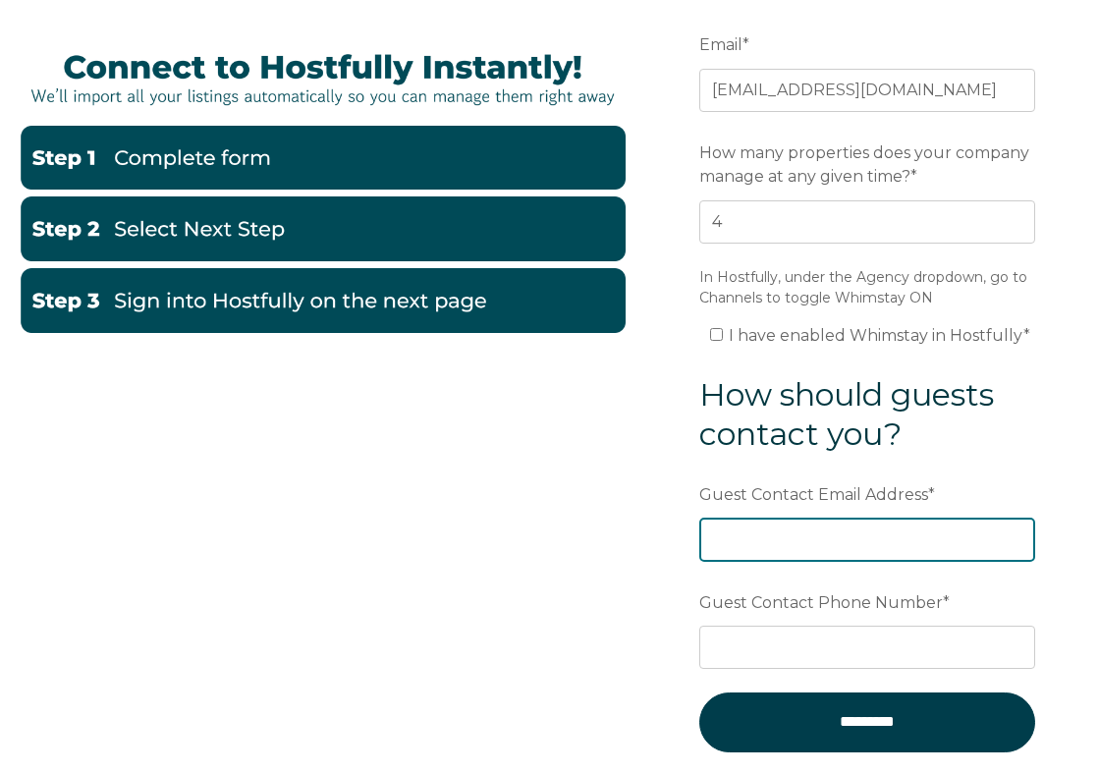
click at [752, 549] on input "Guest Contact Email Address *" at bounding box center [868, 539] width 336 height 43
type input "hello@thepalmeraiecollection.com"
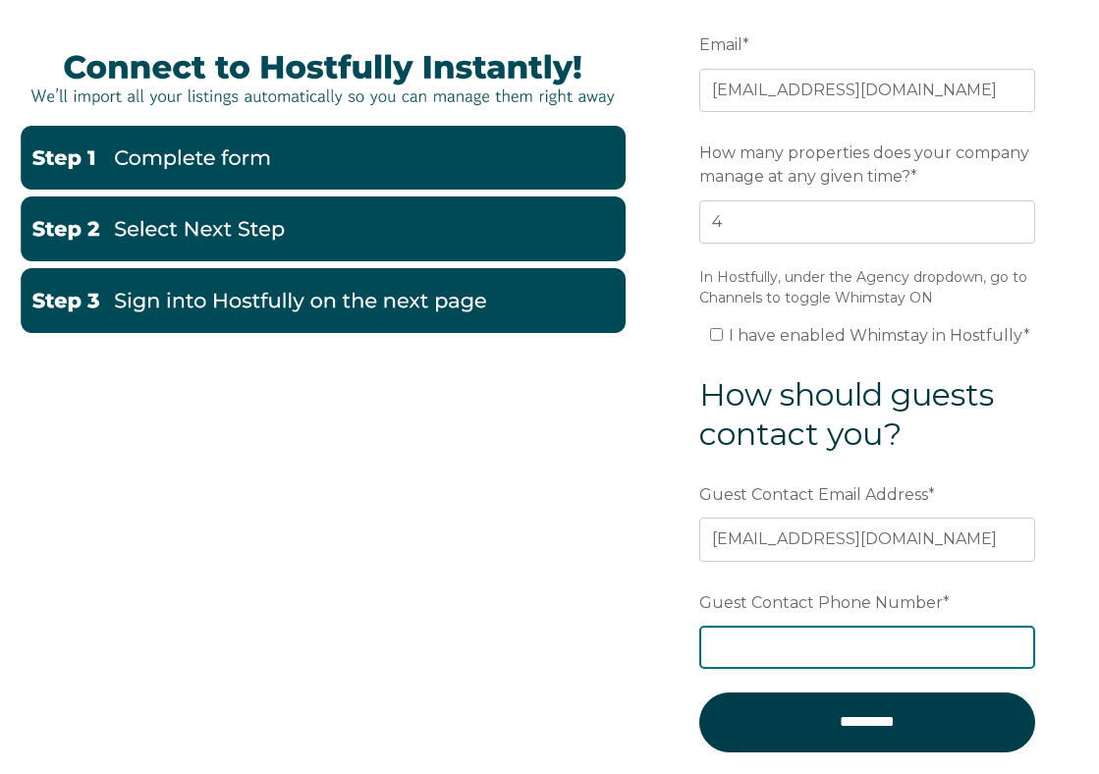
click at [751, 639] on input "Guest Contact Phone Number *" at bounding box center [868, 647] width 336 height 43
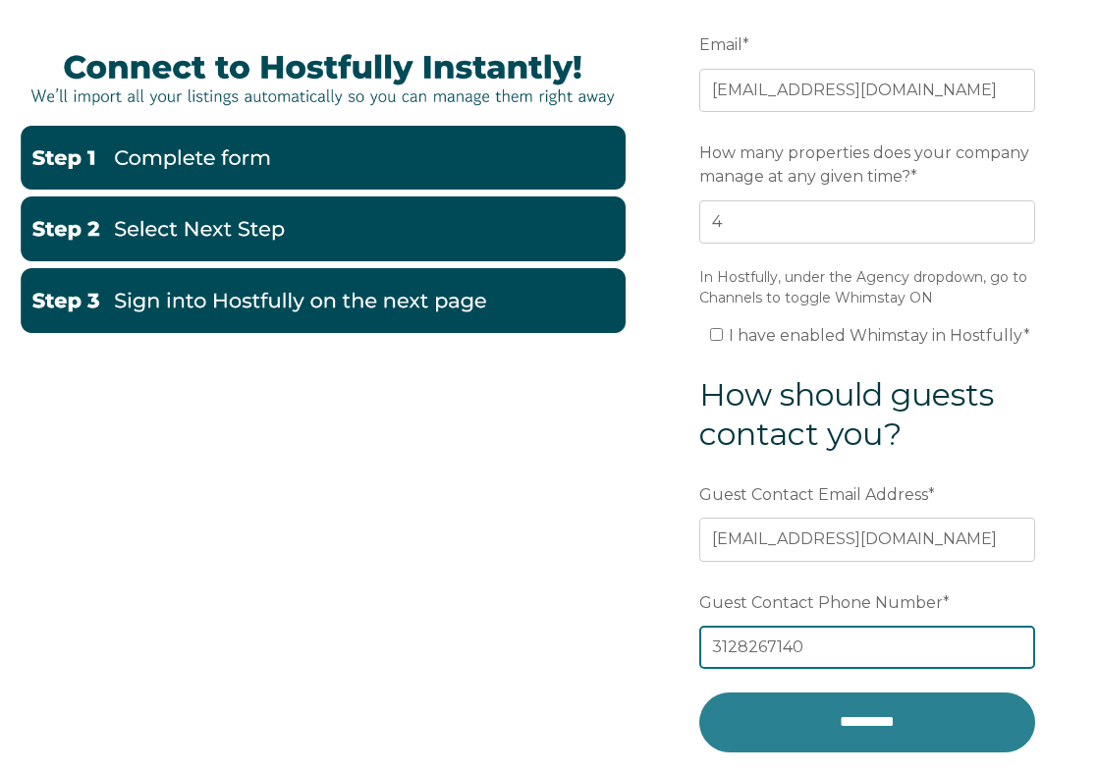
type input "3128267140"
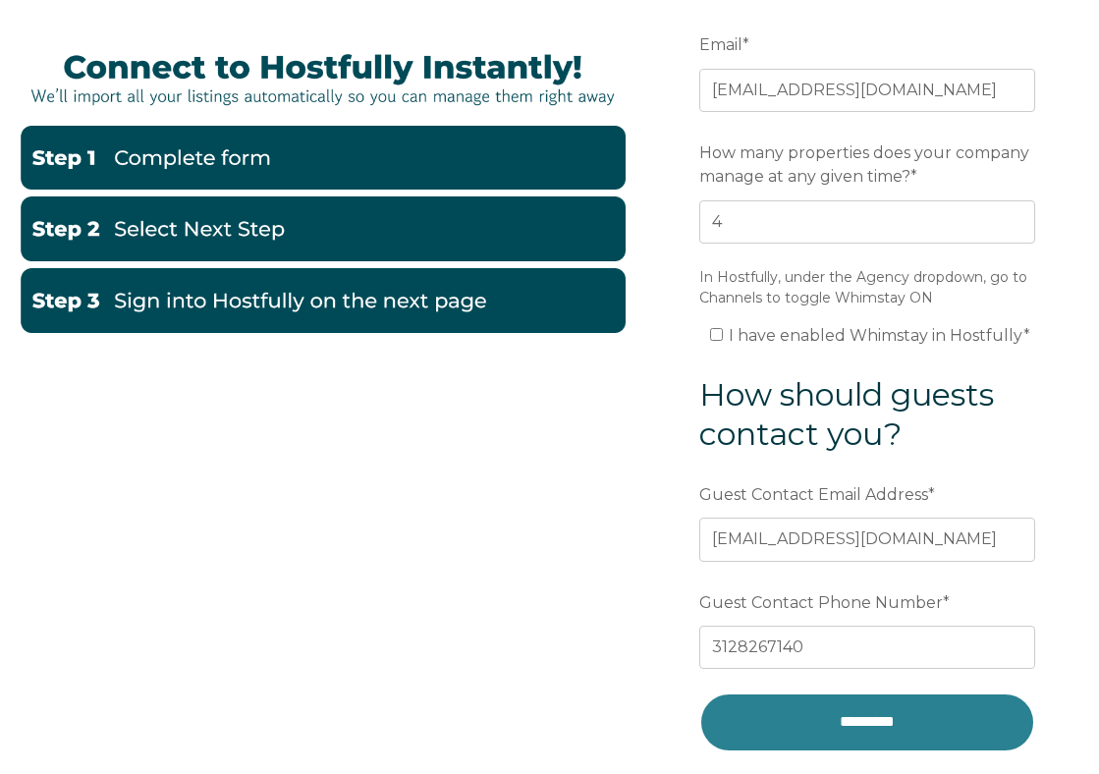
click at [851, 698] on input "*********" at bounding box center [868, 722] width 336 height 59
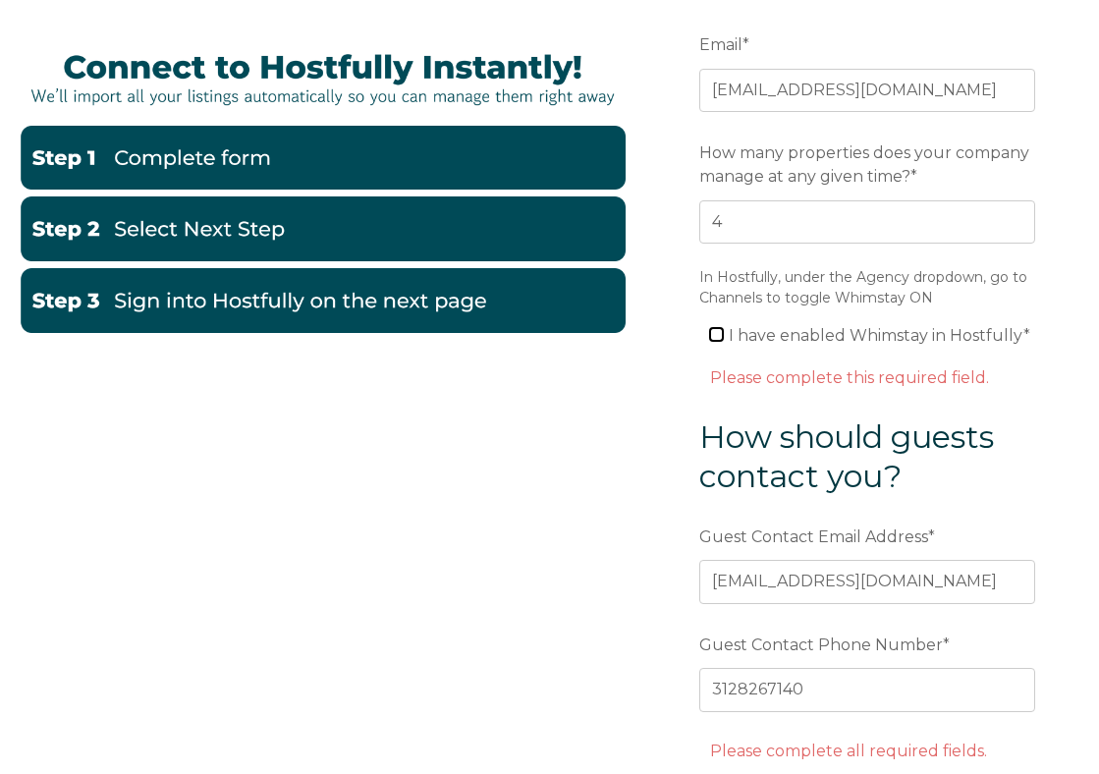
click at [715, 333] on input "I have enabled Whimstay in Hostfully *" at bounding box center [716, 334] width 13 height 13
checkbox input "true"
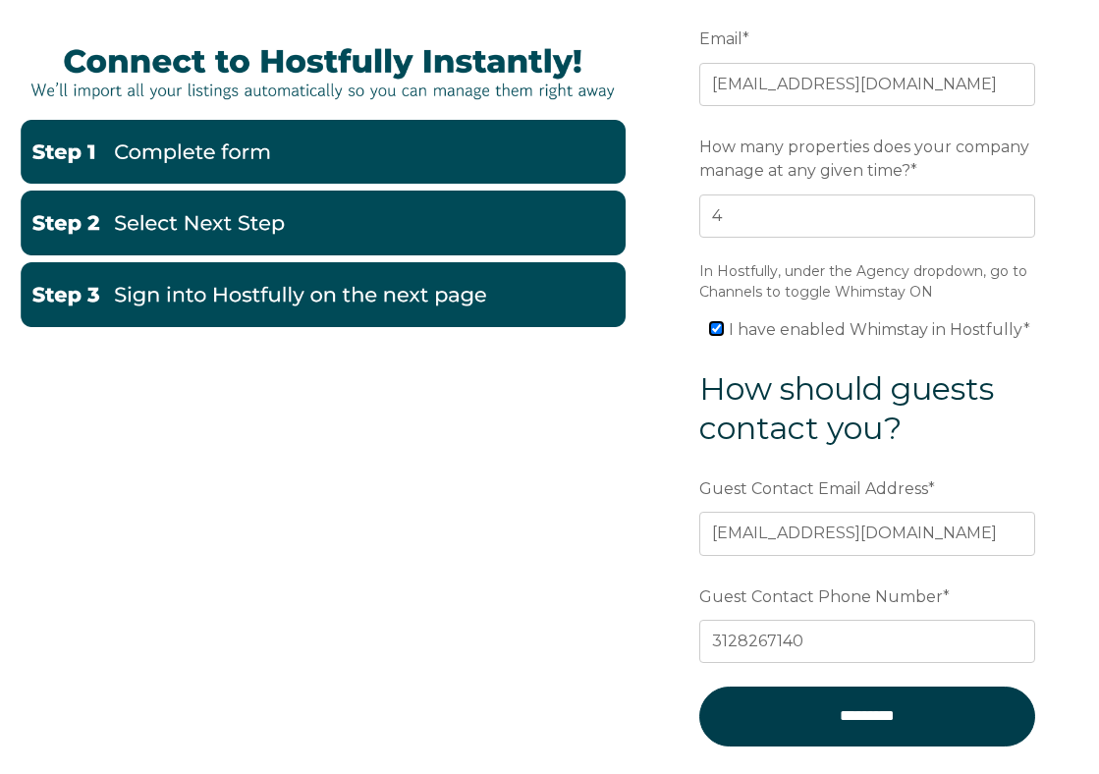
scroll to position [273, 0]
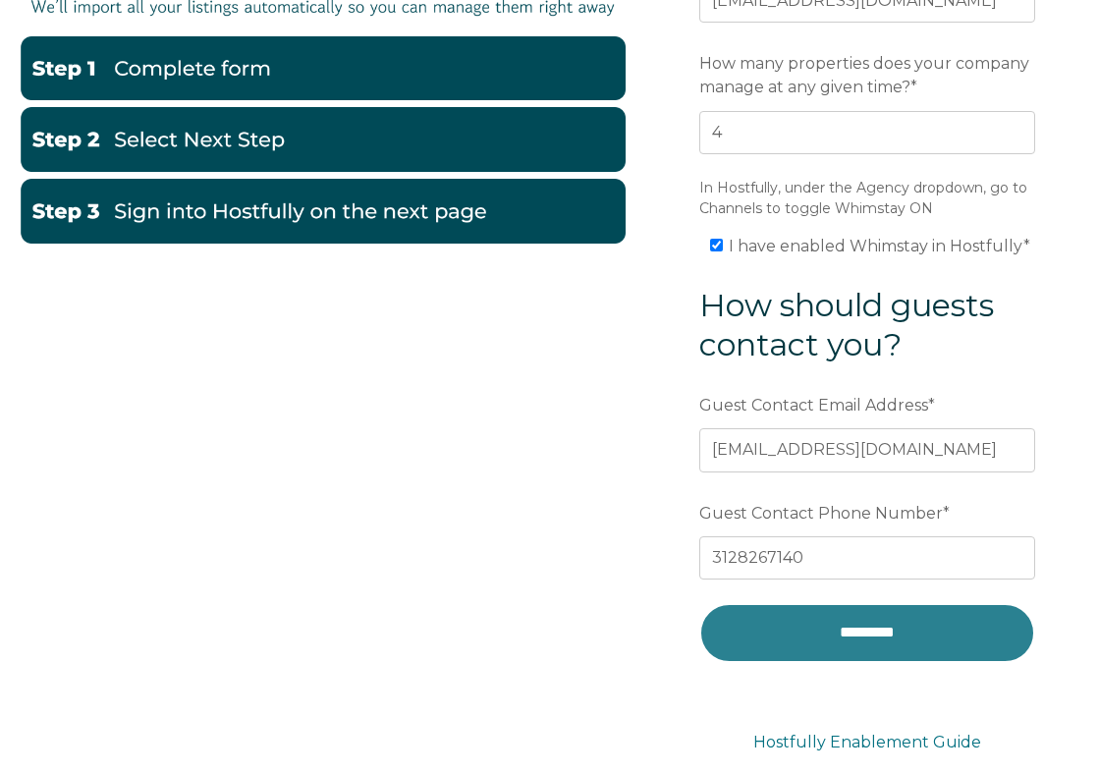
click at [791, 625] on input "*********" at bounding box center [868, 632] width 336 height 59
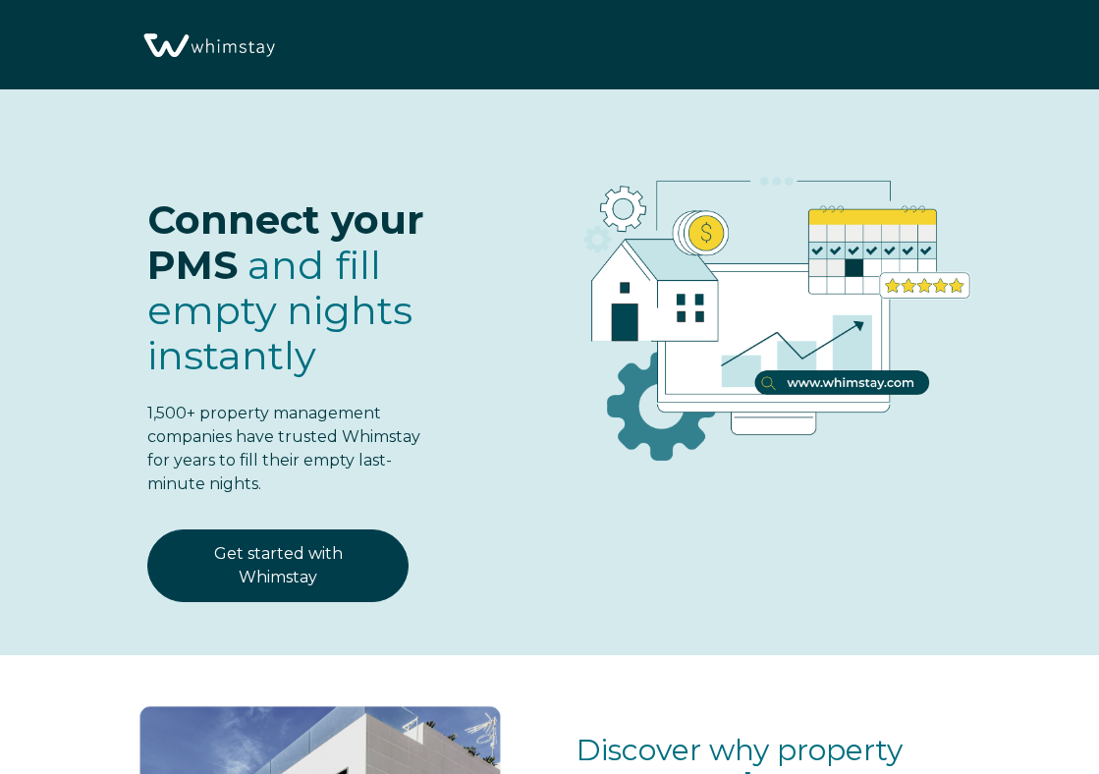
select select "US"
select select "Standard"
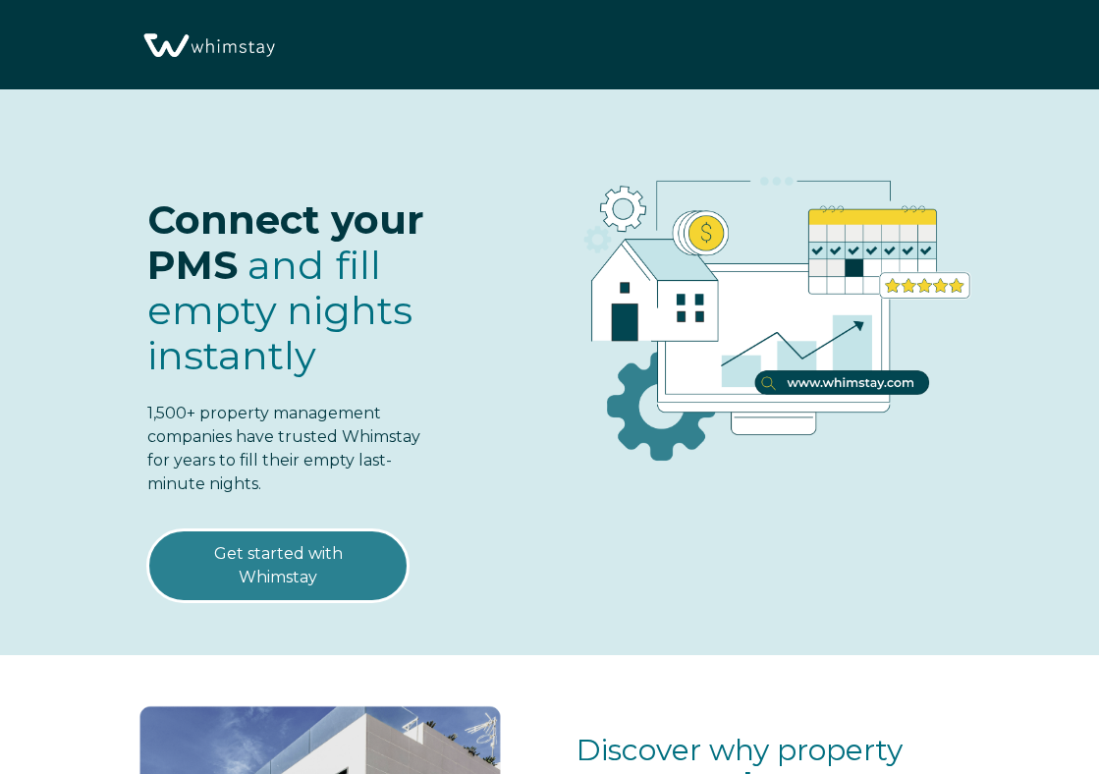
click at [308, 562] on link "Get started with Whimstay" at bounding box center [277, 566] width 261 height 73
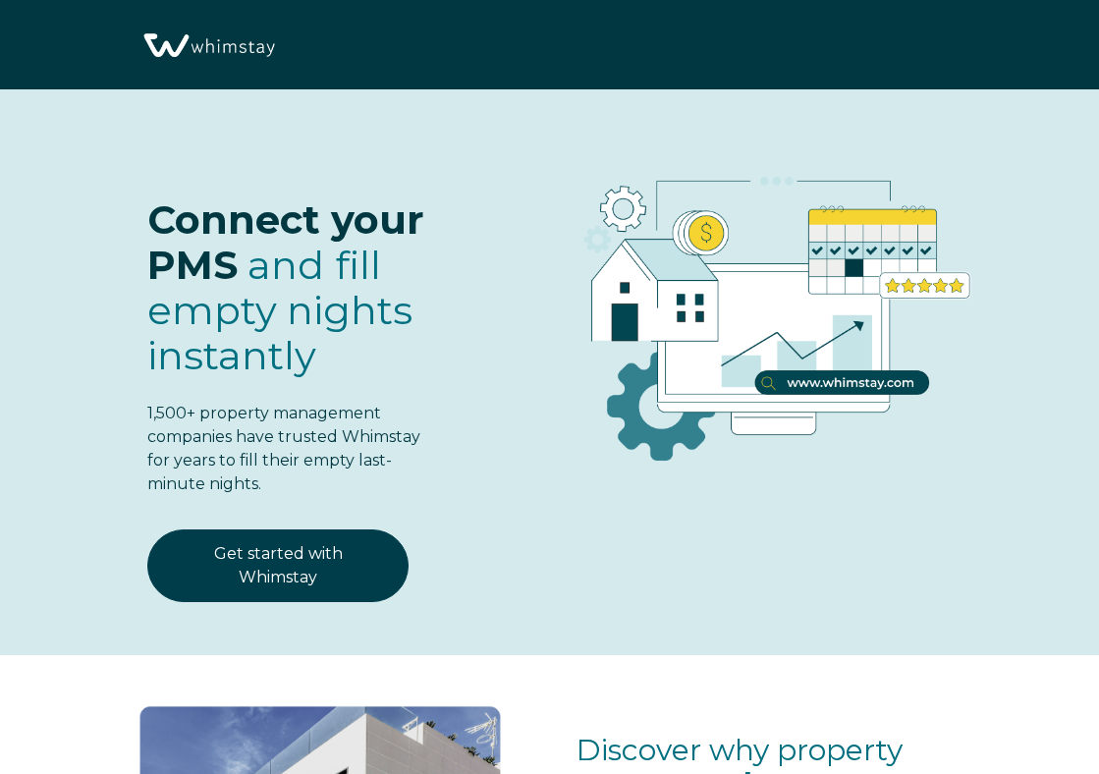
select select "US"
select select "Standard"
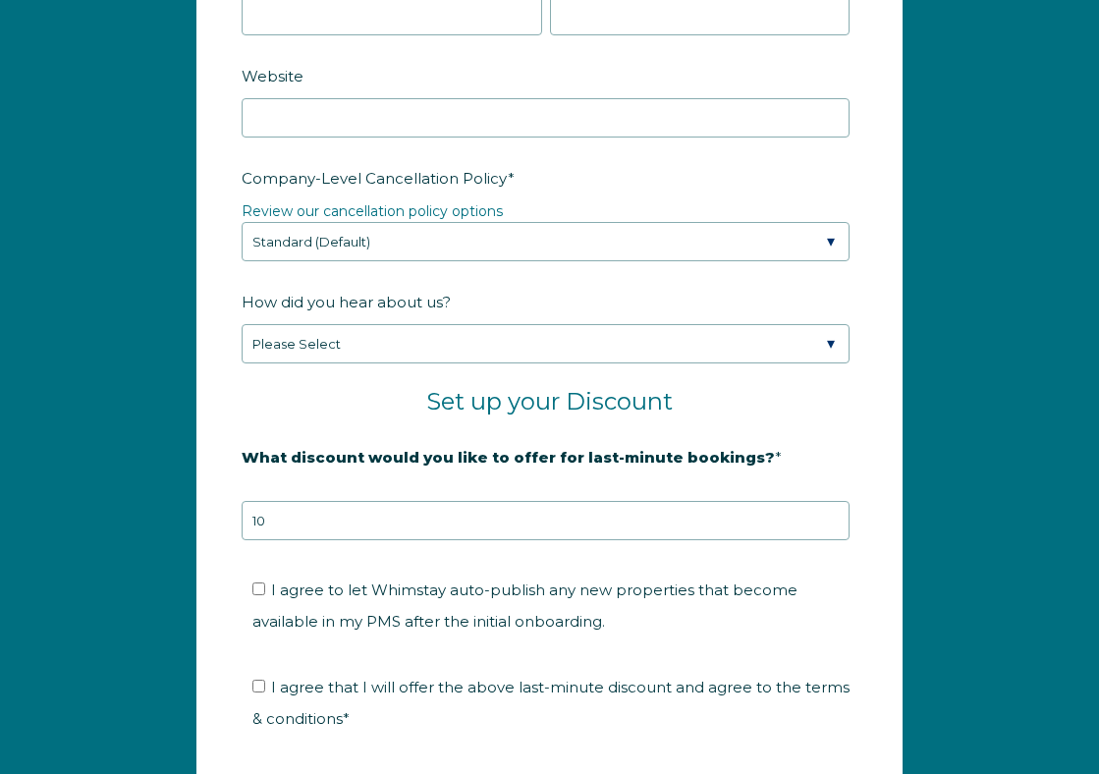
scroll to position [3005, 0]
